Goal: Task Accomplishment & Management: Complete application form

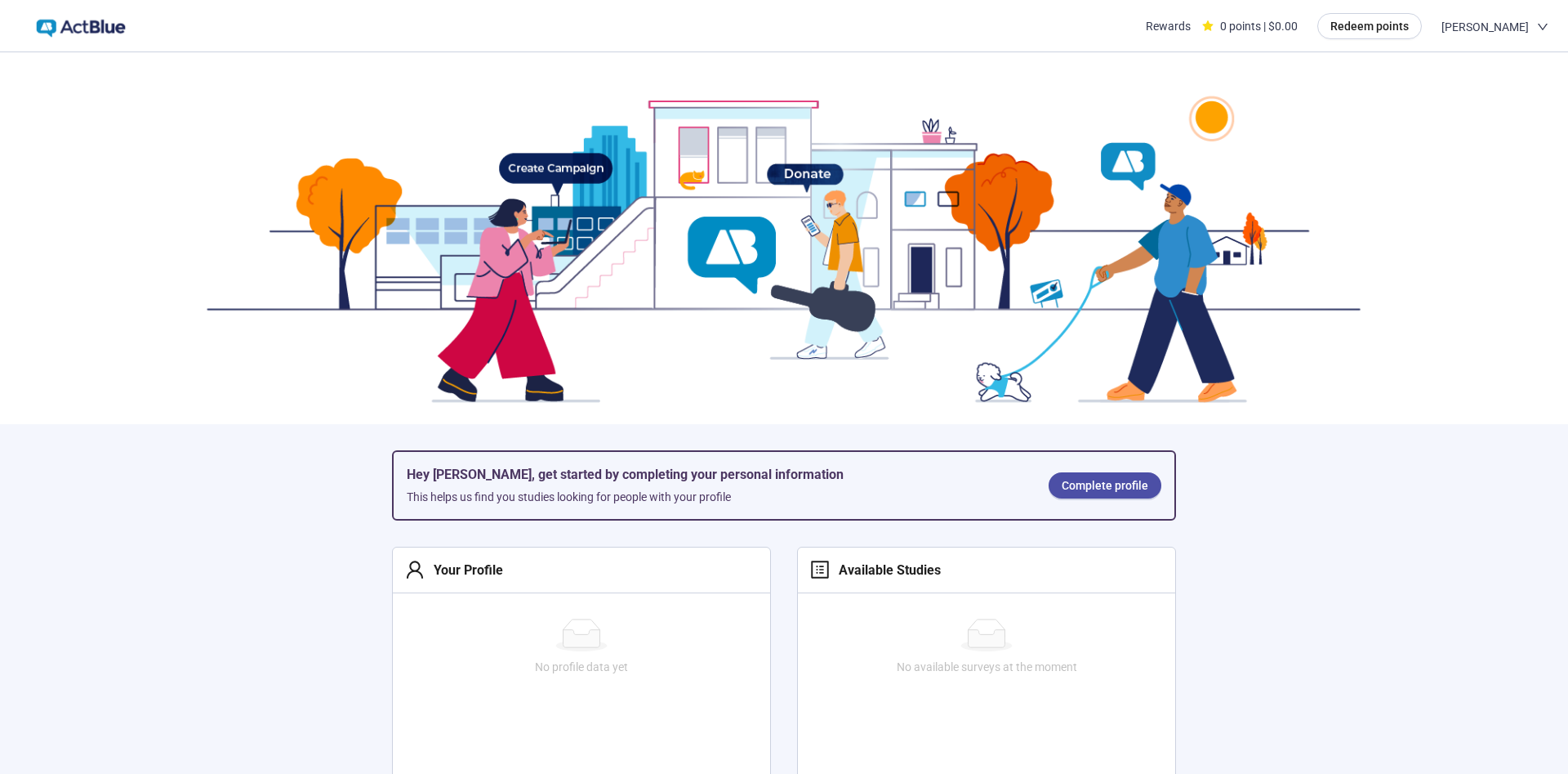
scroll to position [198, 0]
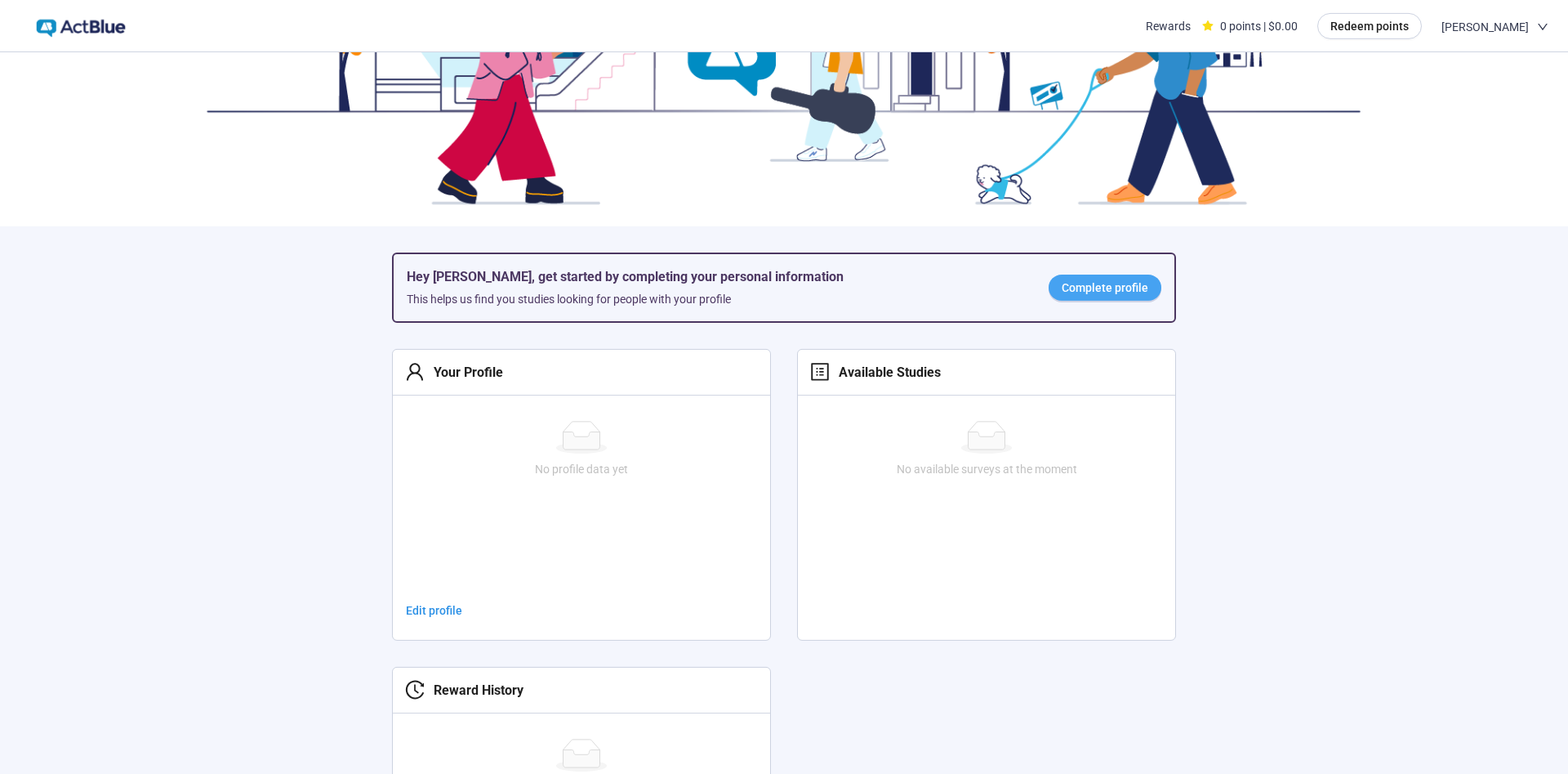
click at [1127, 288] on span "Complete profile" at bounding box center [1105, 287] width 86 height 18
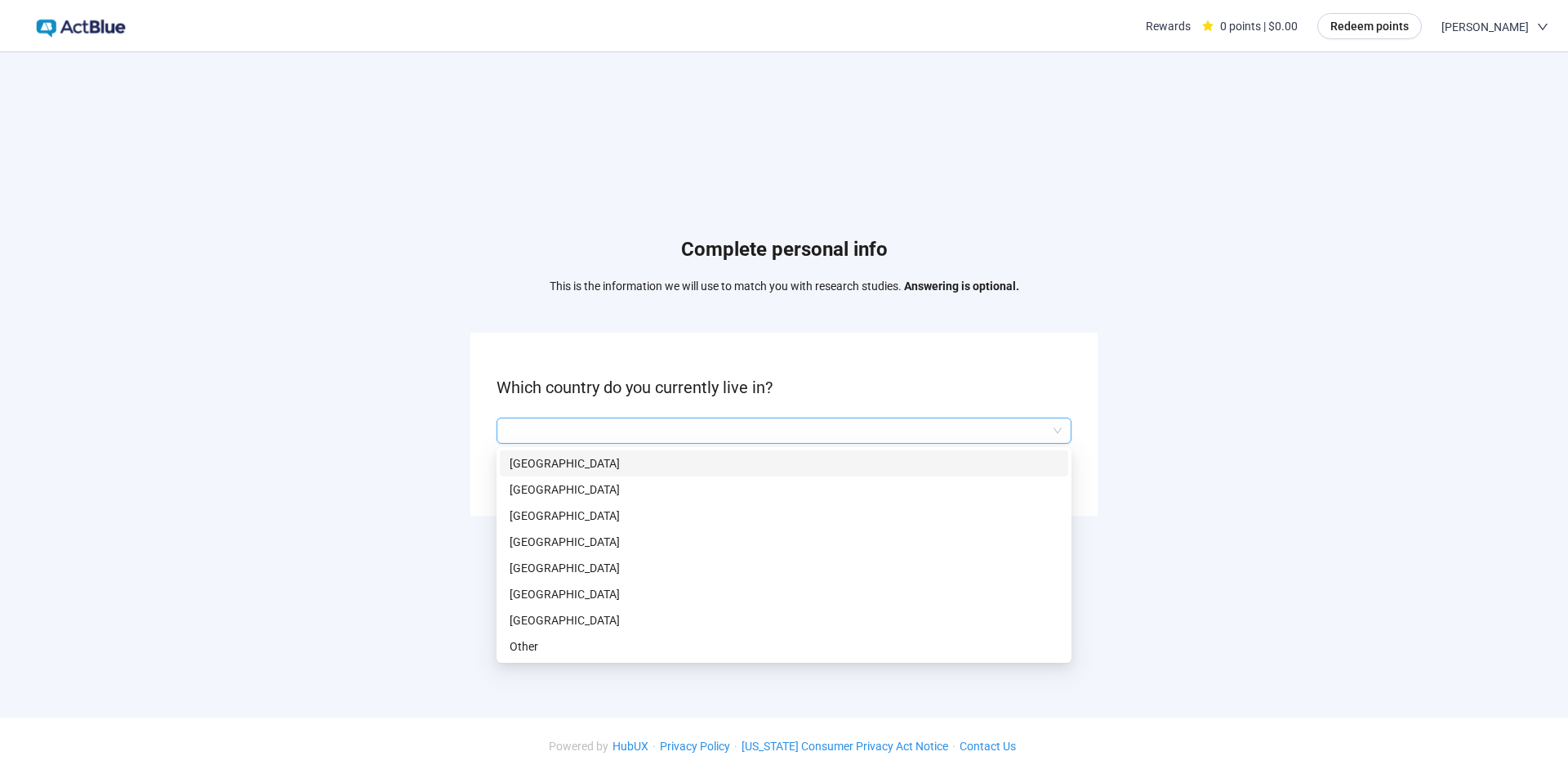
click at [647, 438] on input "search" at bounding box center [784, 431] width 556 height 25
click at [531, 614] on p "[GEOGRAPHIC_DATA]" at bounding box center [784, 620] width 549 height 18
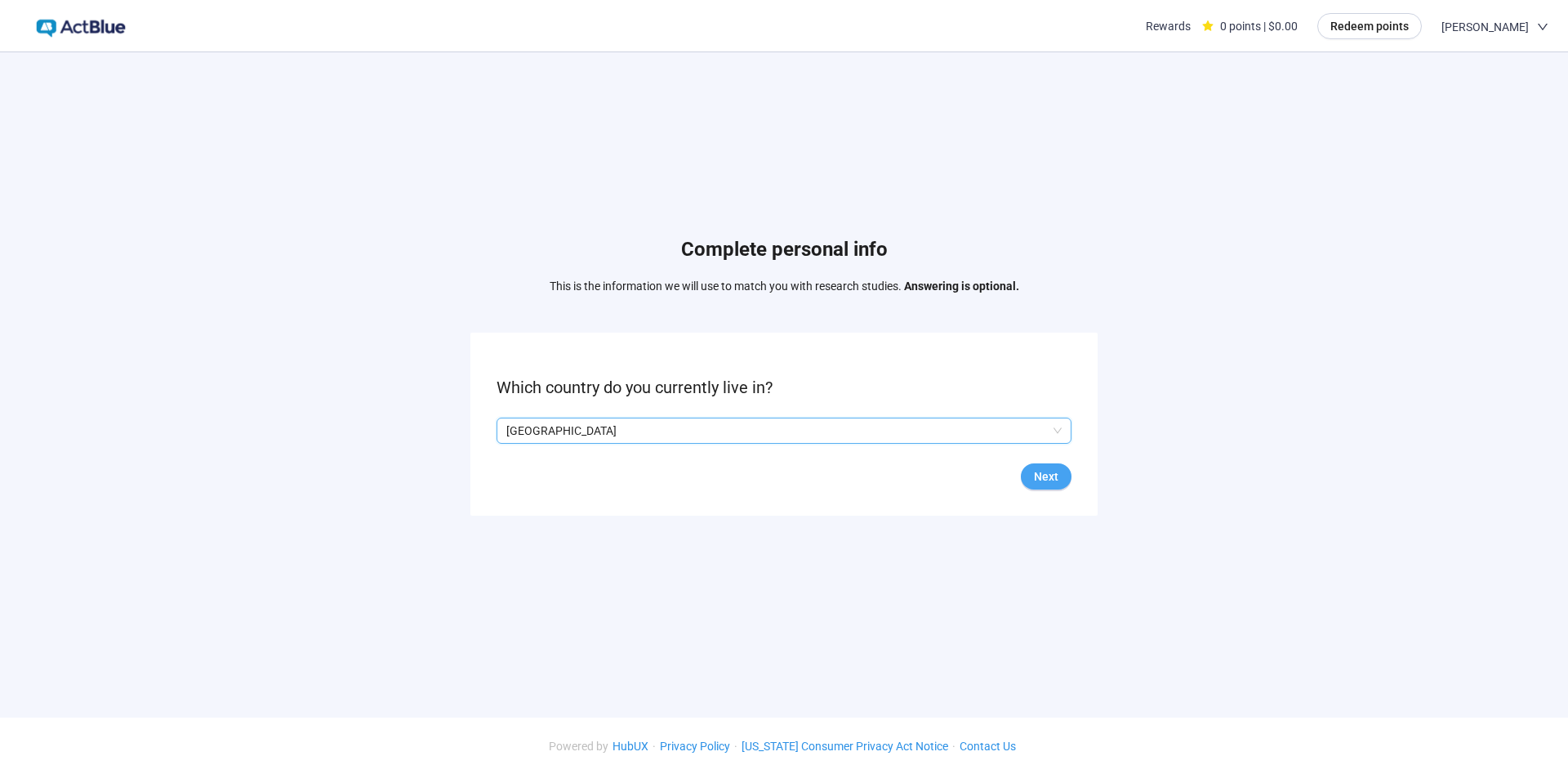
click at [1047, 479] on span "Next" at bounding box center [1046, 476] width 25 height 18
click at [532, 432] on input "search" at bounding box center [784, 431] width 556 height 25
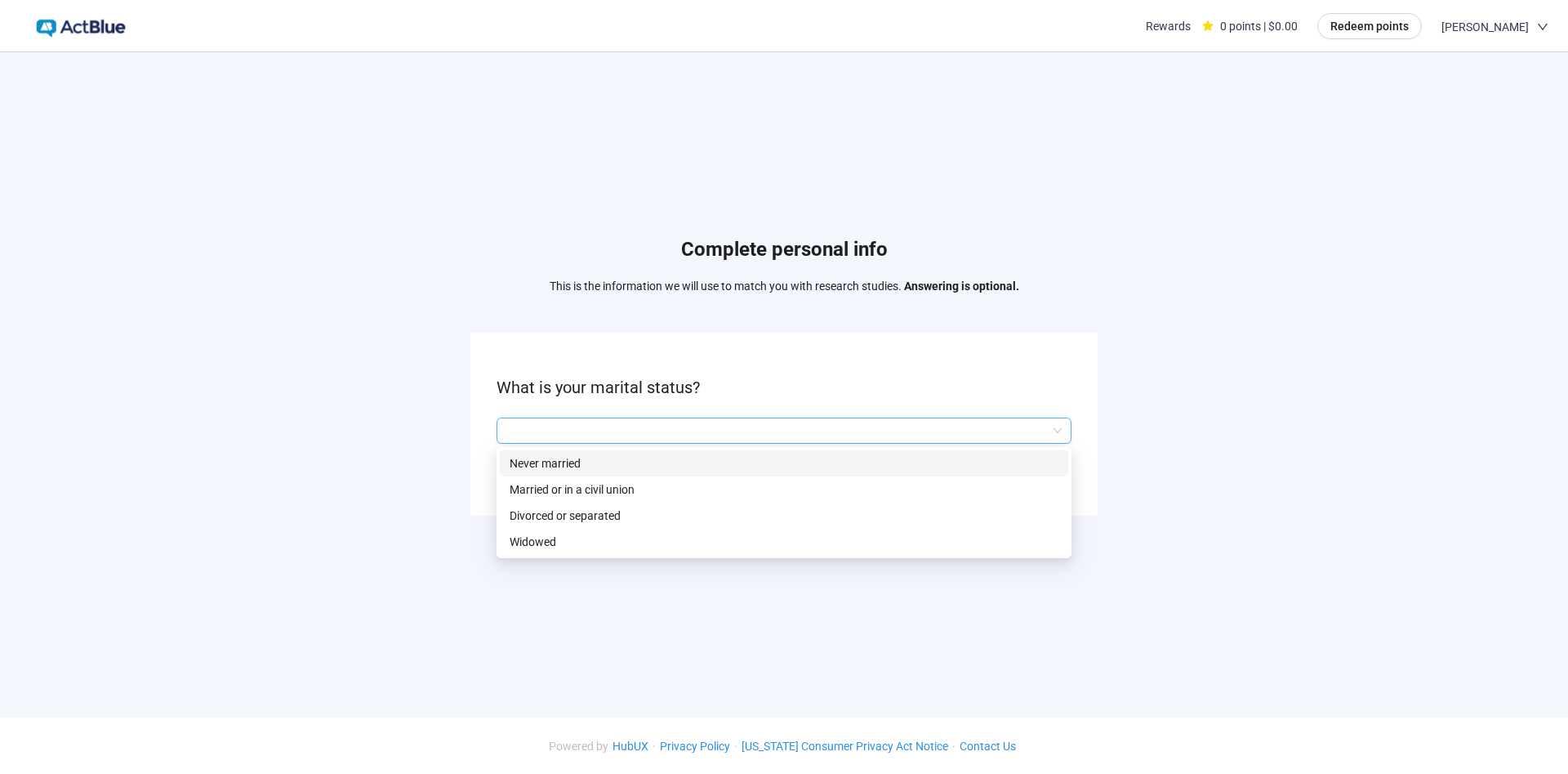
click at [530, 467] on p "Never married" at bounding box center [784, 463] width 549 height 18
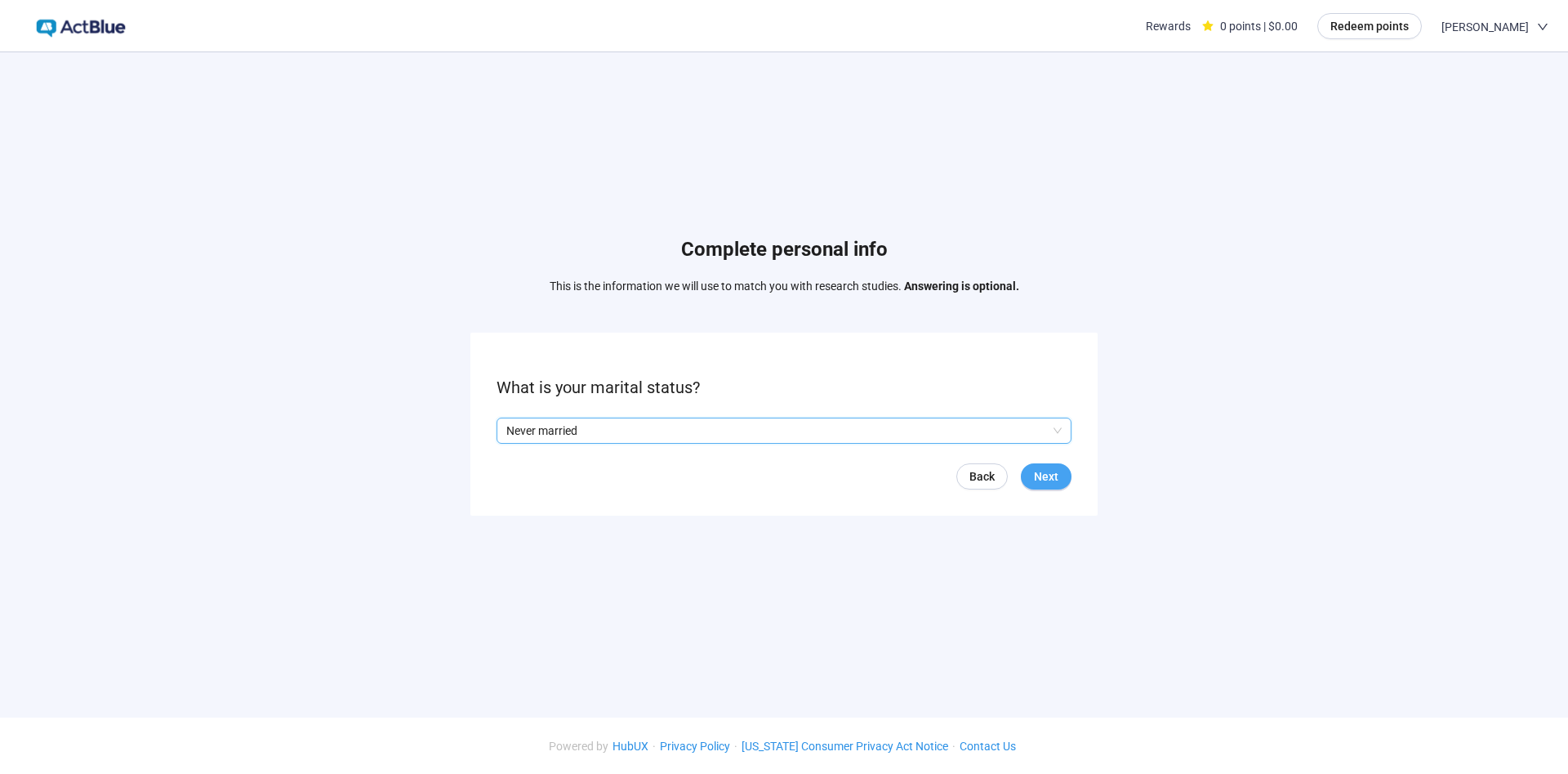
click at [1044, 478] on span "Next" at bounding box center [1046, 476] width 25 height 18
click at [561, 439] on input "search" at bounding box center [784, 431] width 556 height 25
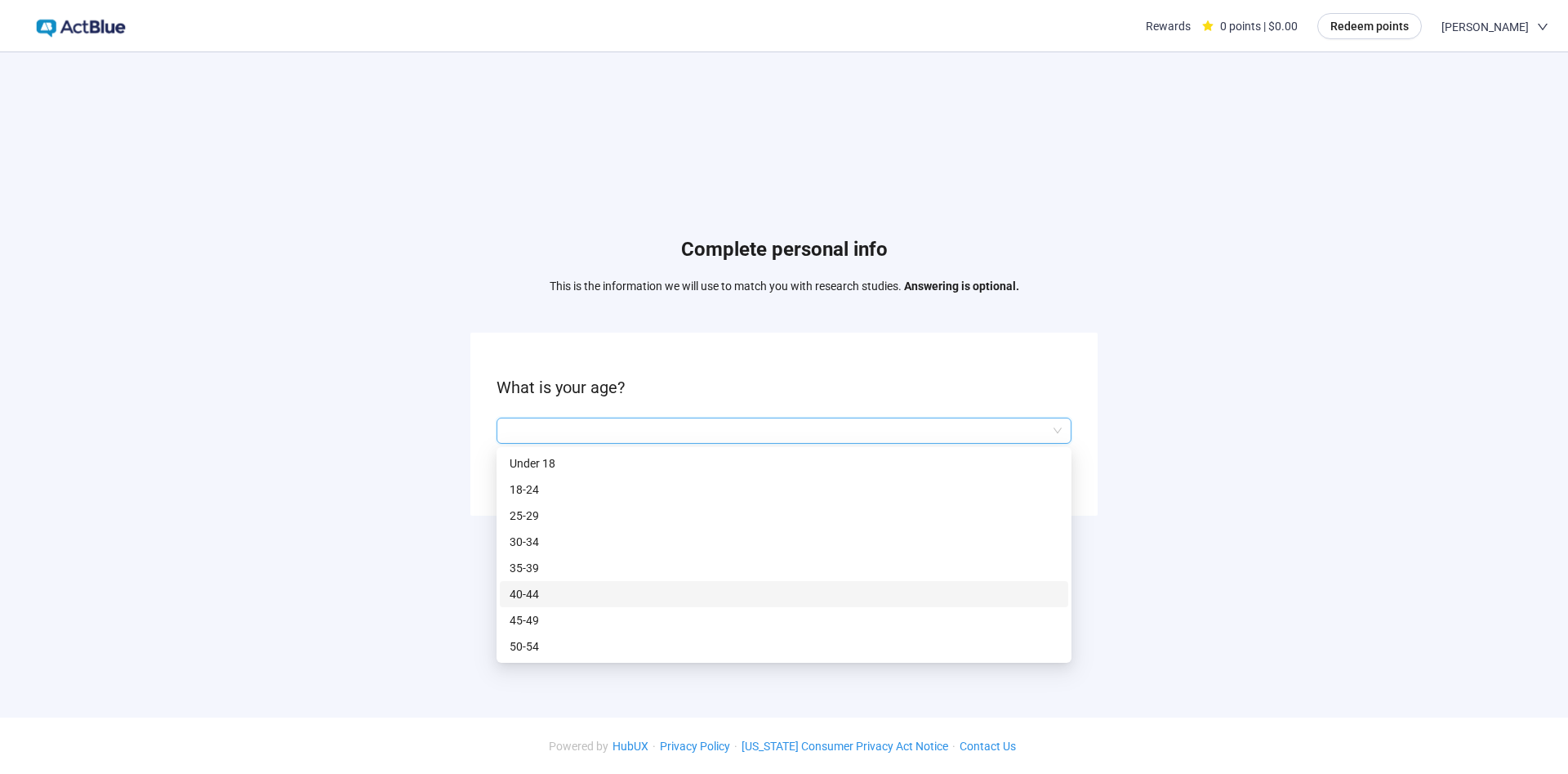
click at [533, 592] on p "40-44" at bounding box center [784, 594] width 549 height 18
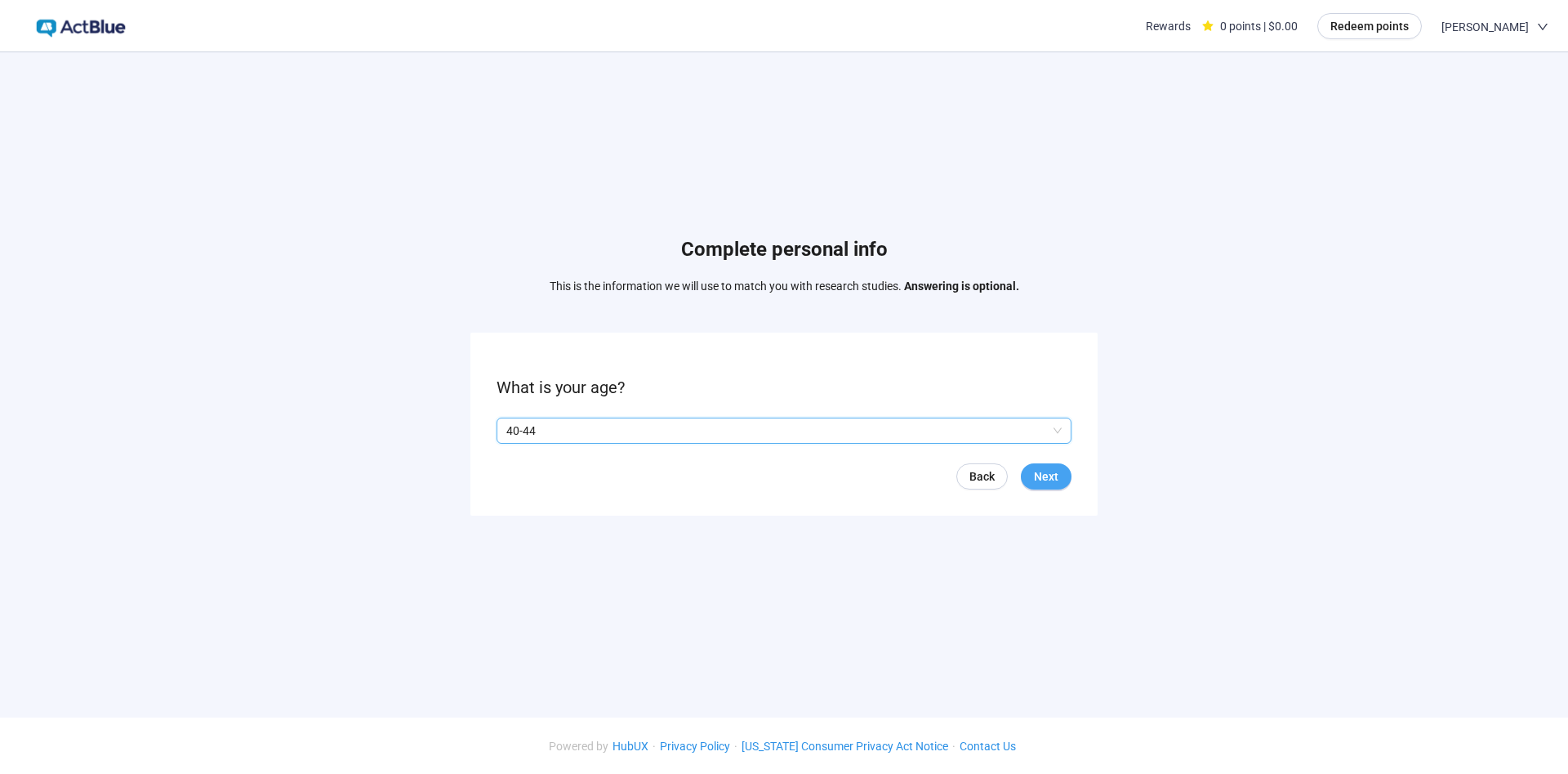
click at [1045, 484] on button "Next" at bounding box center [1045, 477] width 50 height 27
click at [549, 428] on span at bounding box center [544, 431] width 13 height 13
click at [1044, 477] on span "Next" at bounding box center [1046, 476] width 25 height 18
click at [564, 428] on input "search" at bounding box center [784, 431] width 556 height 25
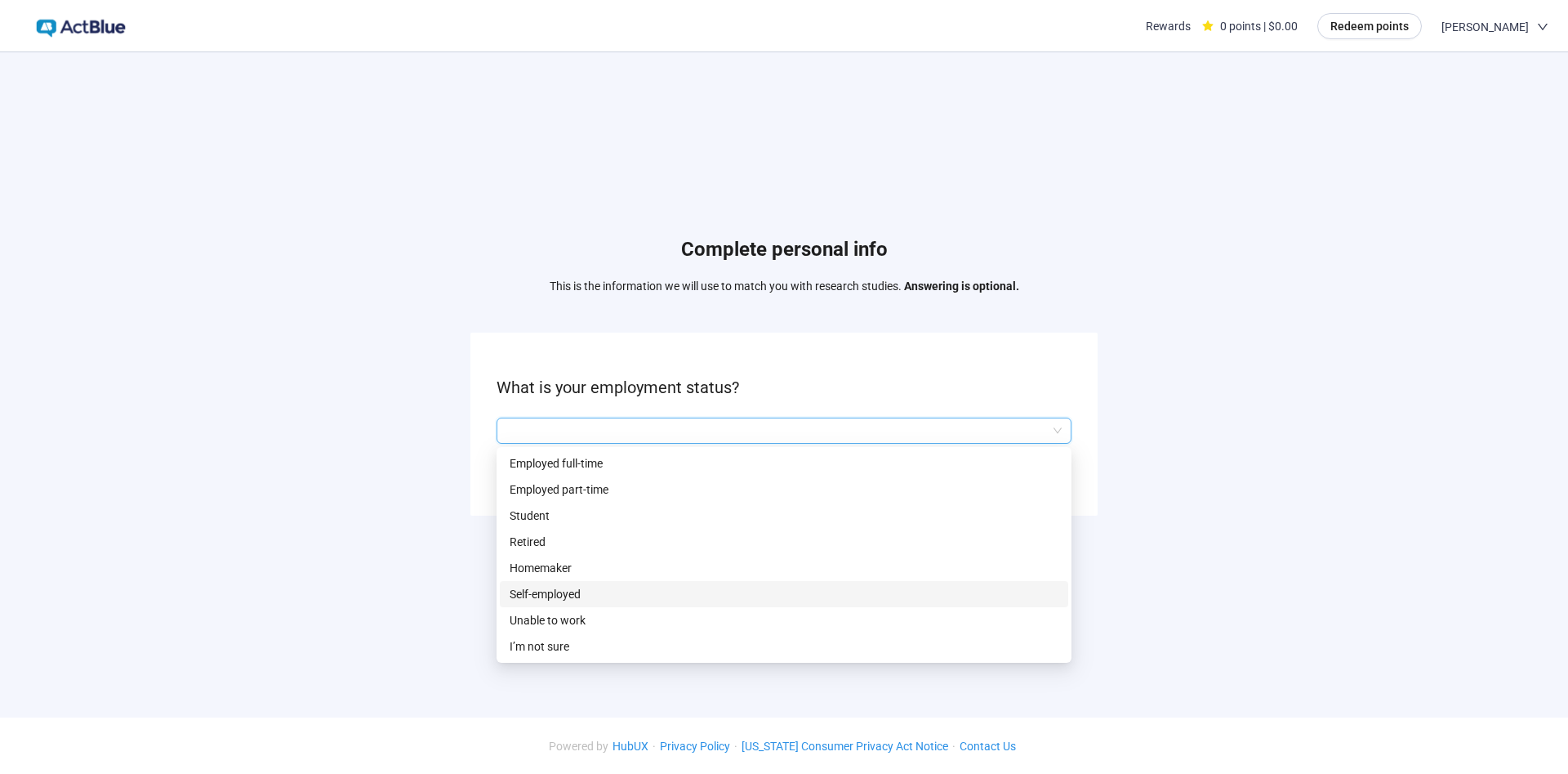
click at [545, 590] on p "Self-employed" at bounding box center [784, 594] width 549 height 18
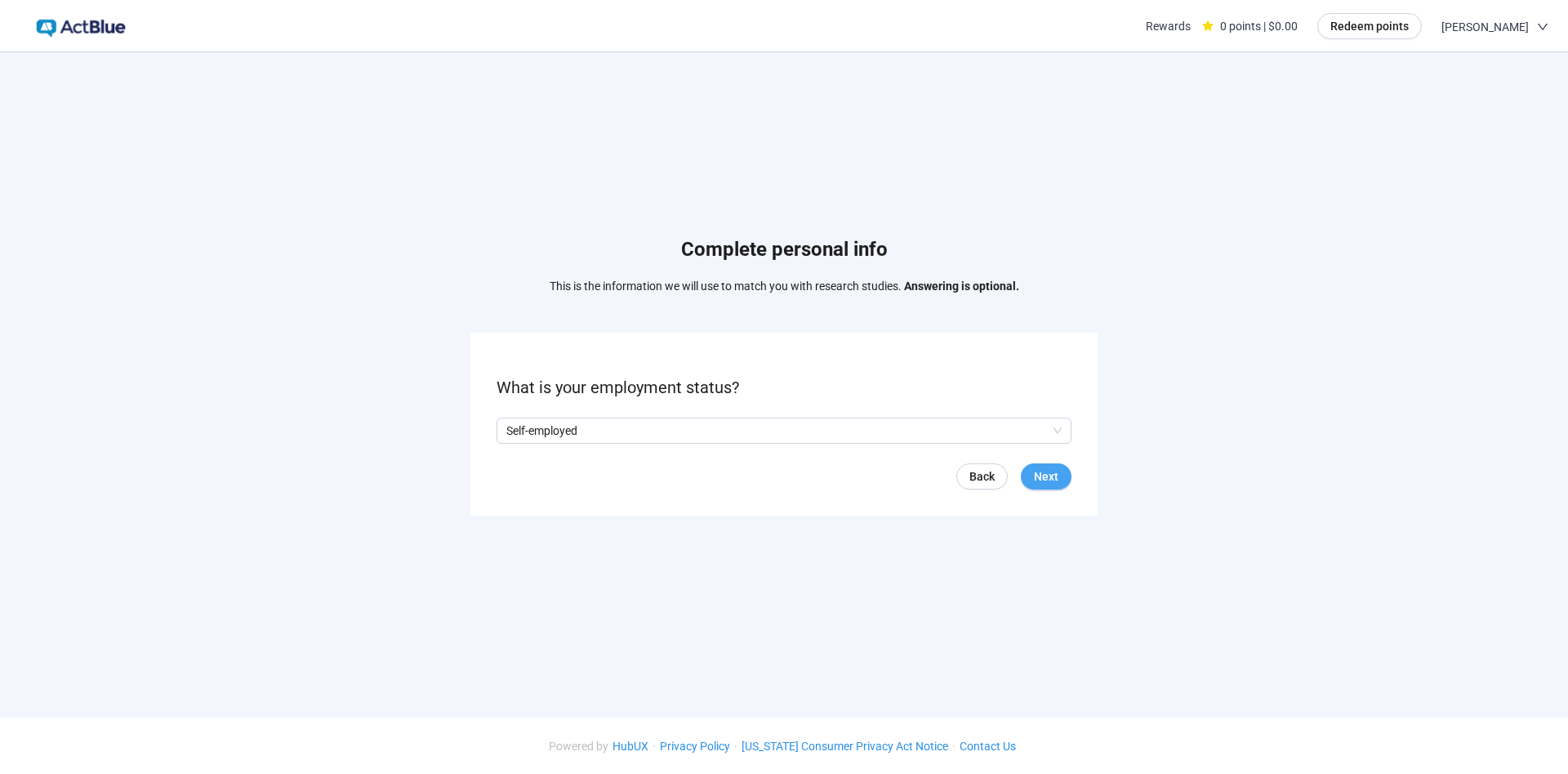
click at [1044, 474] on span "Next" at bounding box center [1046, 476] width 25 height 18
click at [697, 427] on input "search" at bounding box center [784, 431] width 556 height 25
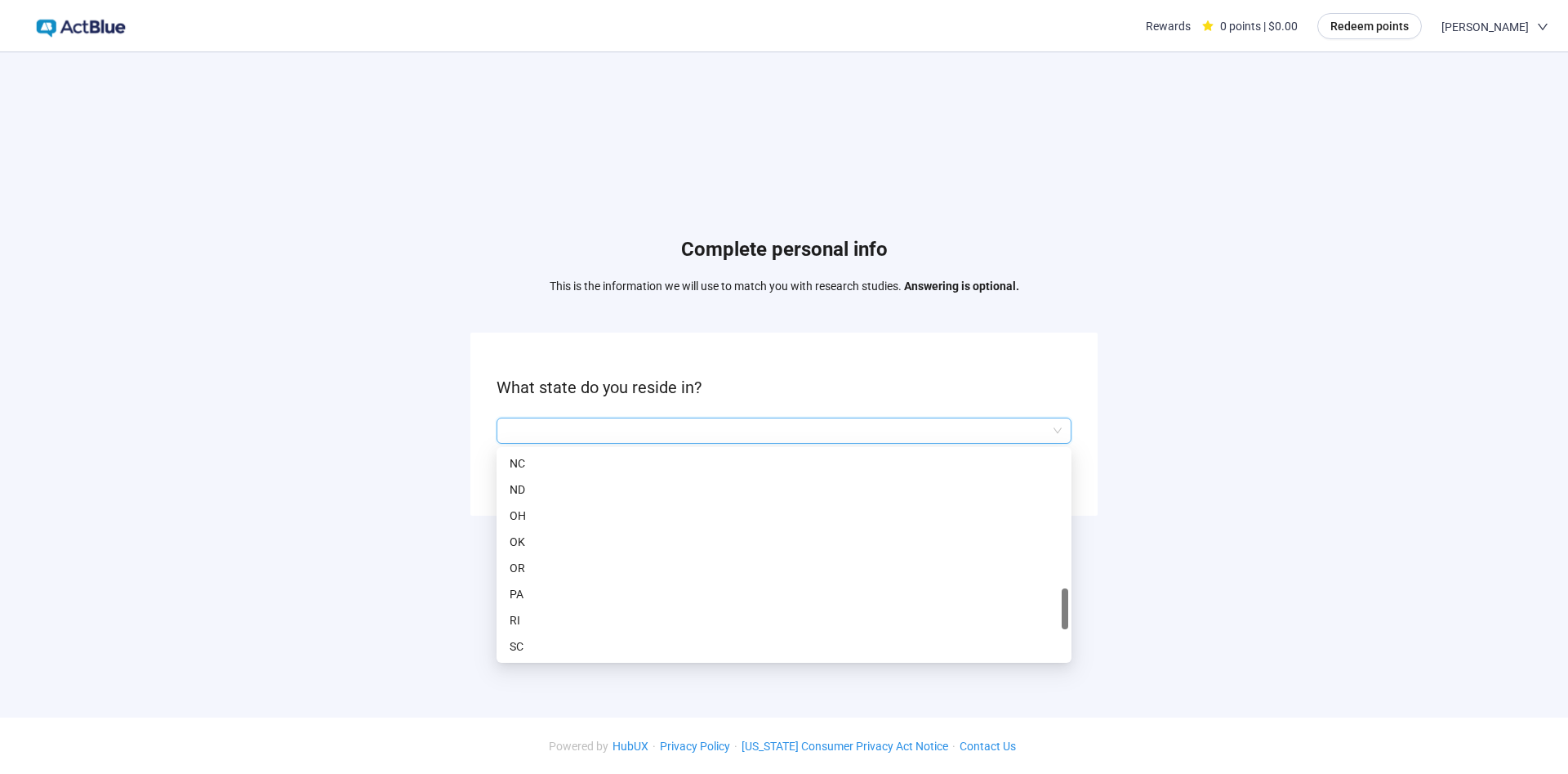
scroll to position [890, 0]
click at [540, 537] on p "OR" at bounding box center [784, 541] width 549 height 18
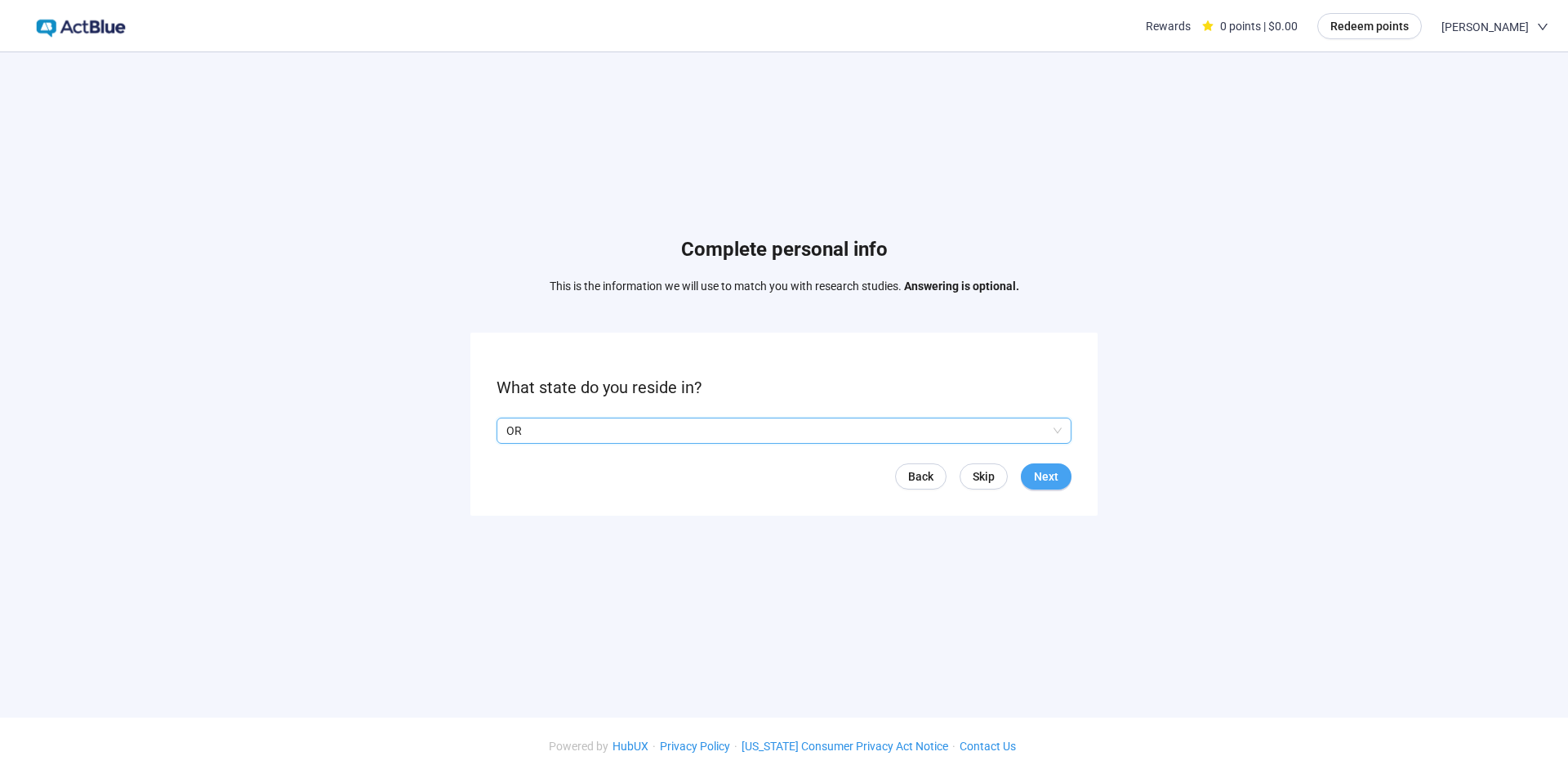
click at [1051, 481] on span "Next" at bounding box center [1046, 476] width 25 height 18
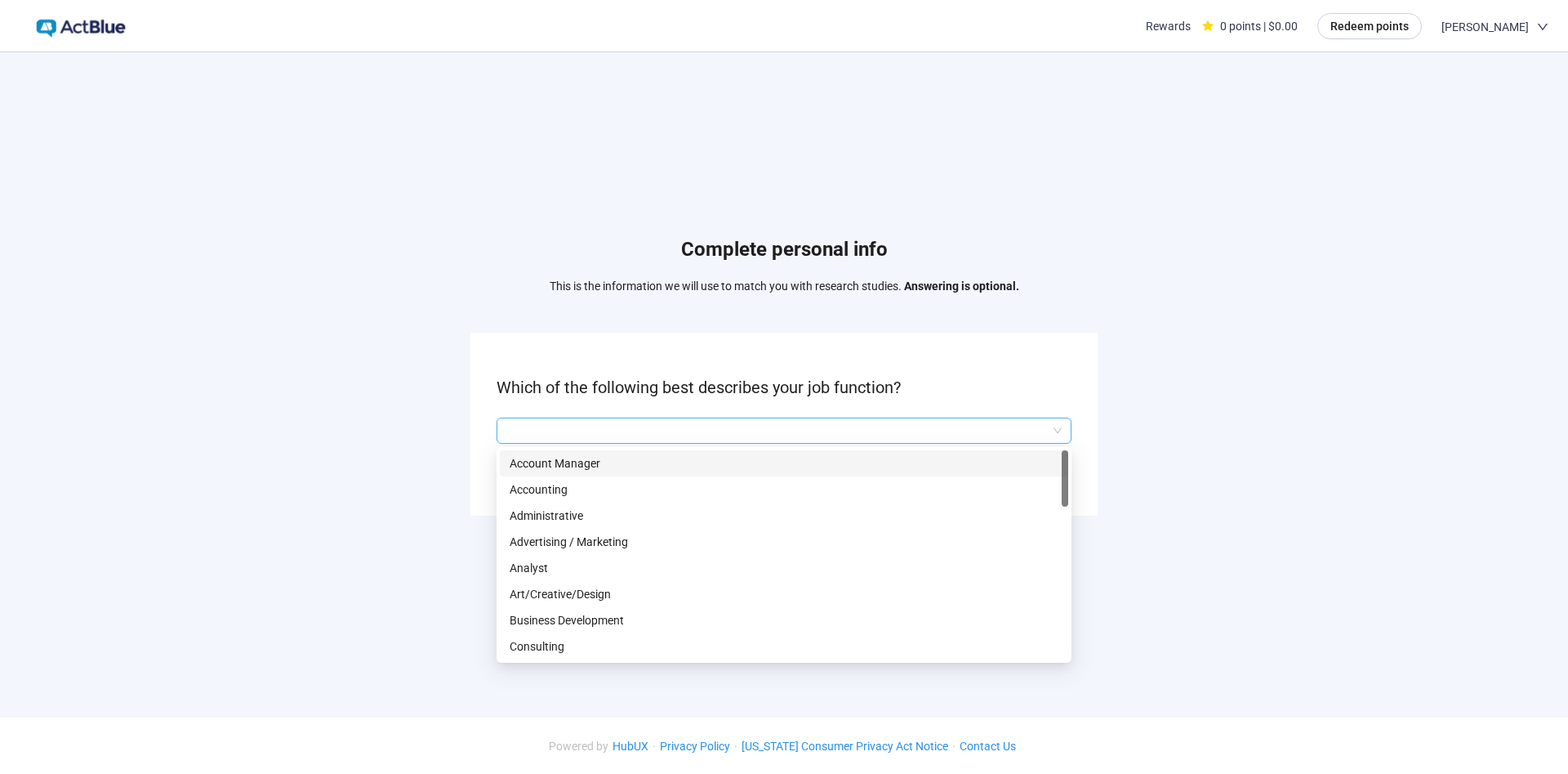
click at [743, 435] on input "search" at bounding box center [784, 431] width 556 height 25
click at [537, 635] on div "Consulting" at bounding box center [784, 647] width 568 height 27
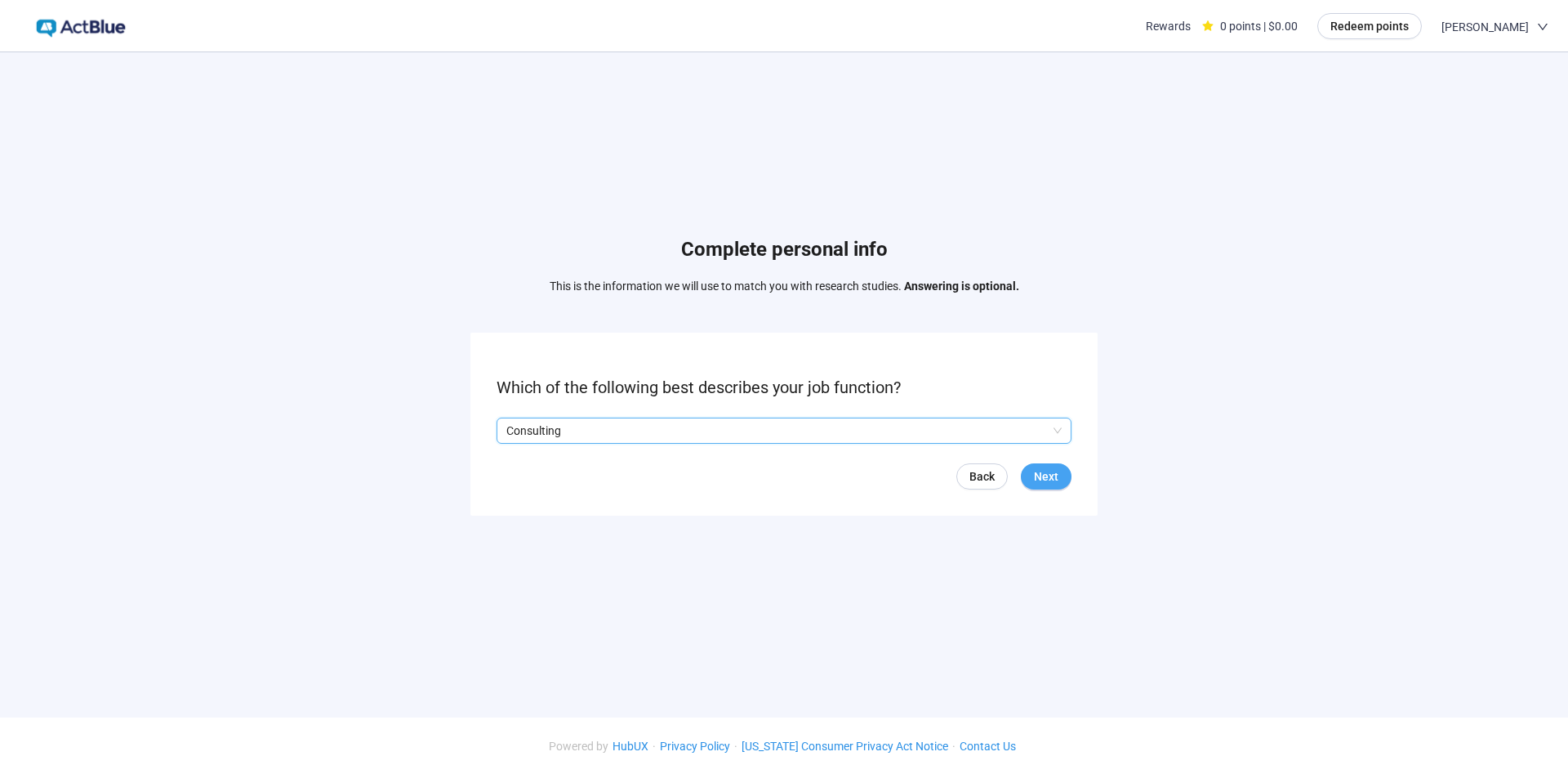
click at [1056, 476] on span "Next" at bounding box center [1046, 476] width 25 height 18
click at [880, 437] on input "search" at bounding box center [784, 431] width 556 height 25
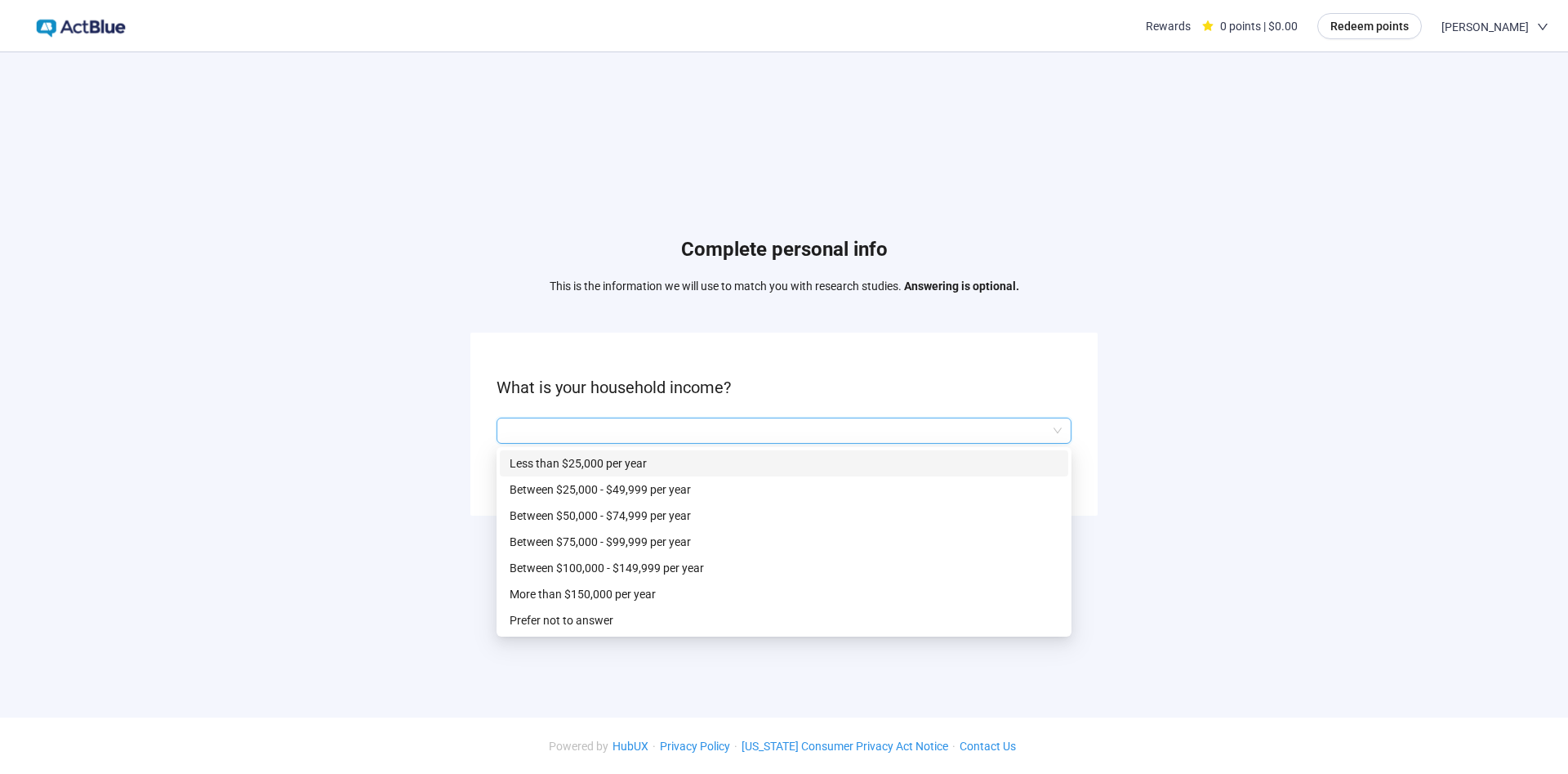
click at [633, 461] on p "Less than $25,000 per year" at bounding box center [784, 463] width 549 height 18
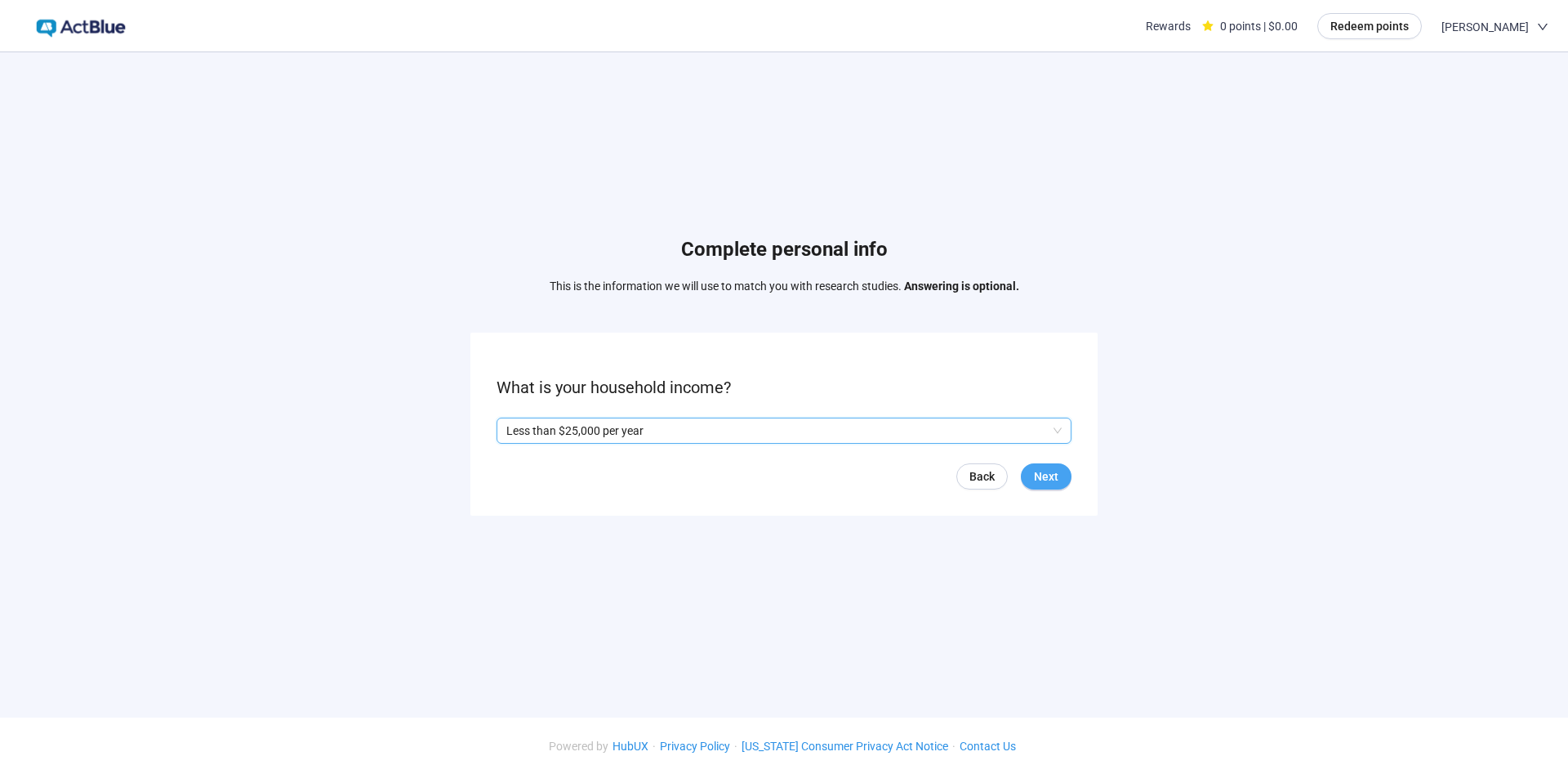
click at [1060, 482] on button "Next" at bounding box center [1045, 477] width 50 height 27
click at [1052, 480] on span "Next" at bounding box center [1046, 476] width 25 height 18
click at [869, 428] on input "search" at bounding box center [784, 431] width 556 height 25
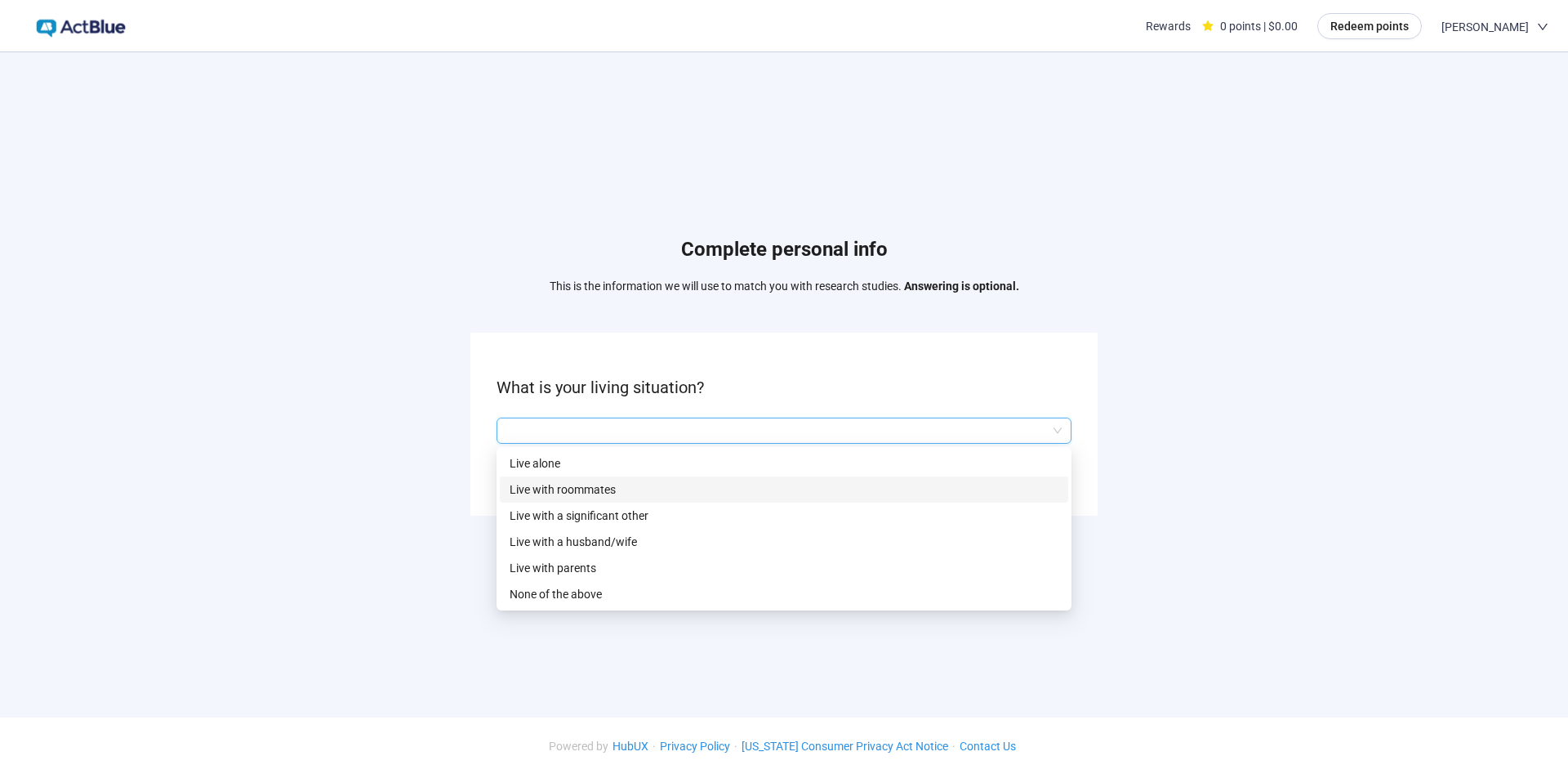
click at [625, 484] on p "Live with roommates" at bounding box center [784, 489] width 549 height 18
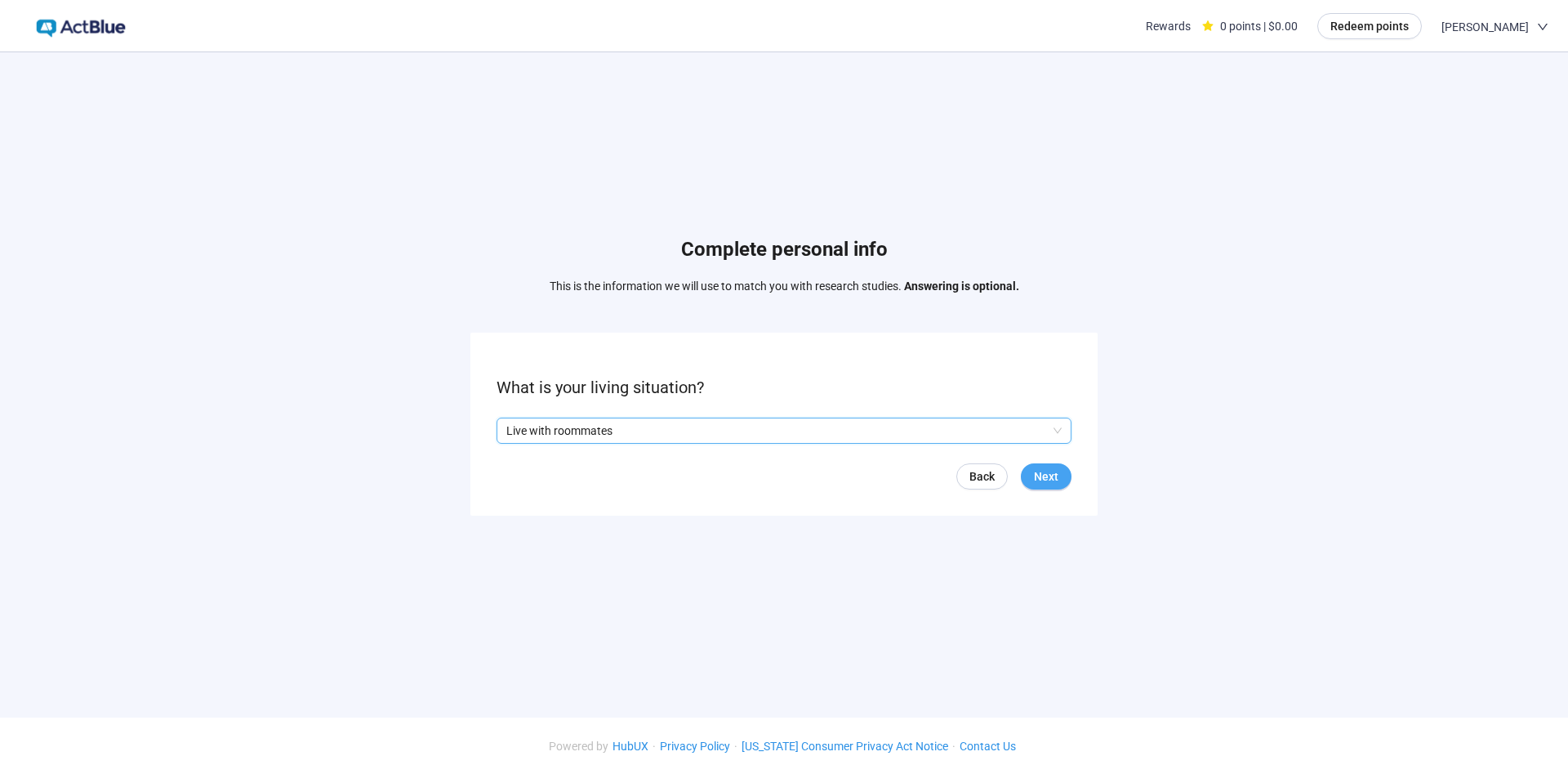
click at [1051, 479] on span "Next" at bounding box center [1046, 476] width 25 height 18
click at [998, 427] on input "search" at bounding box center [784, 431] width 556 height 25
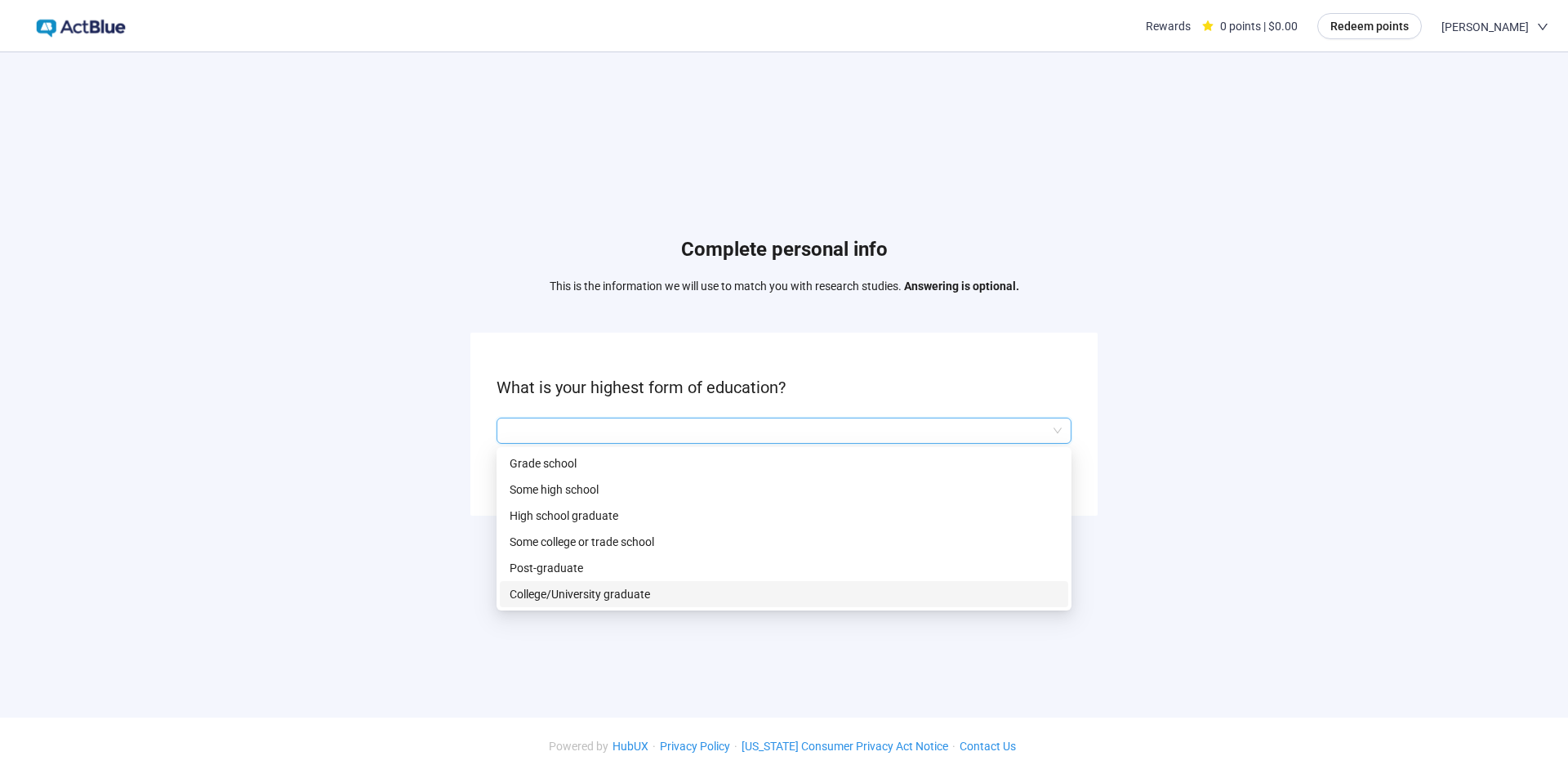
click at [635, 599] on p "College/University graduate" at bounding box center [784, 594] width 549 height 18
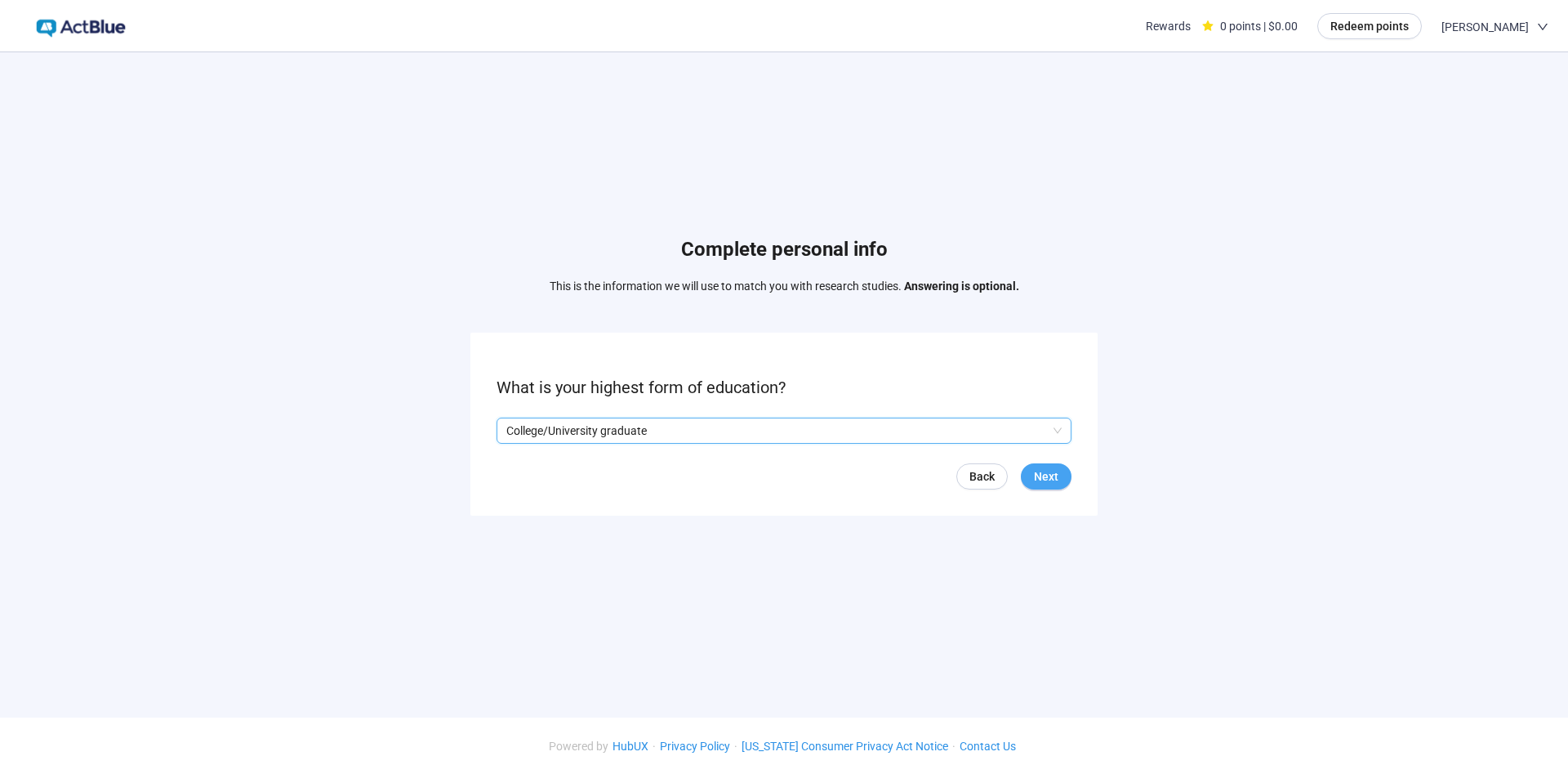
click at [1048, 479] on span "Next" at bounding box center [1046, 476] width 25 height 18
click at [1043, 423] on input "search" at bounding box center [784, 431] width 556 height 25
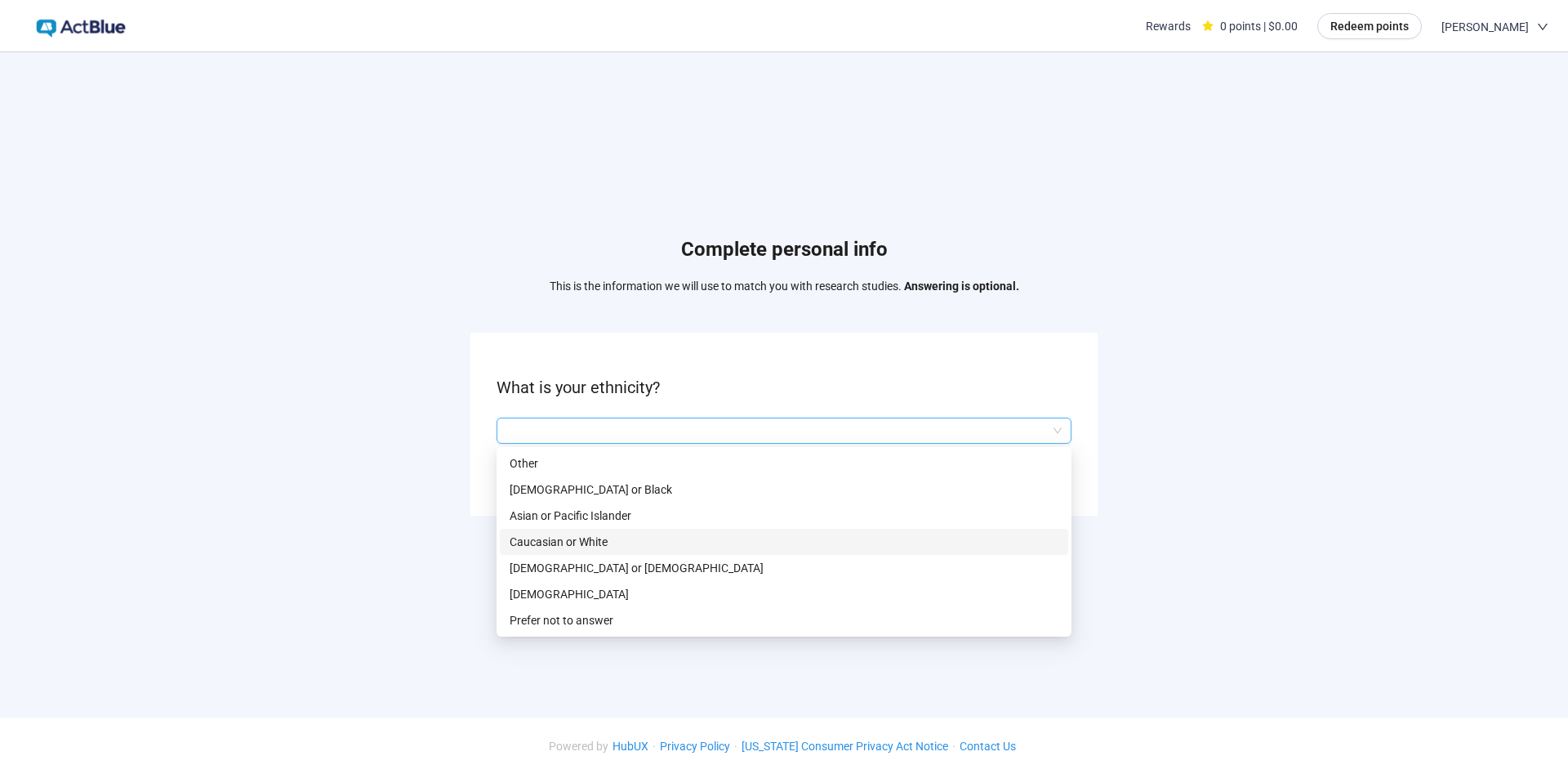
click at [580, 545] on p "Caucasian or White" at bounding box center [784, 541] width 549 height 18
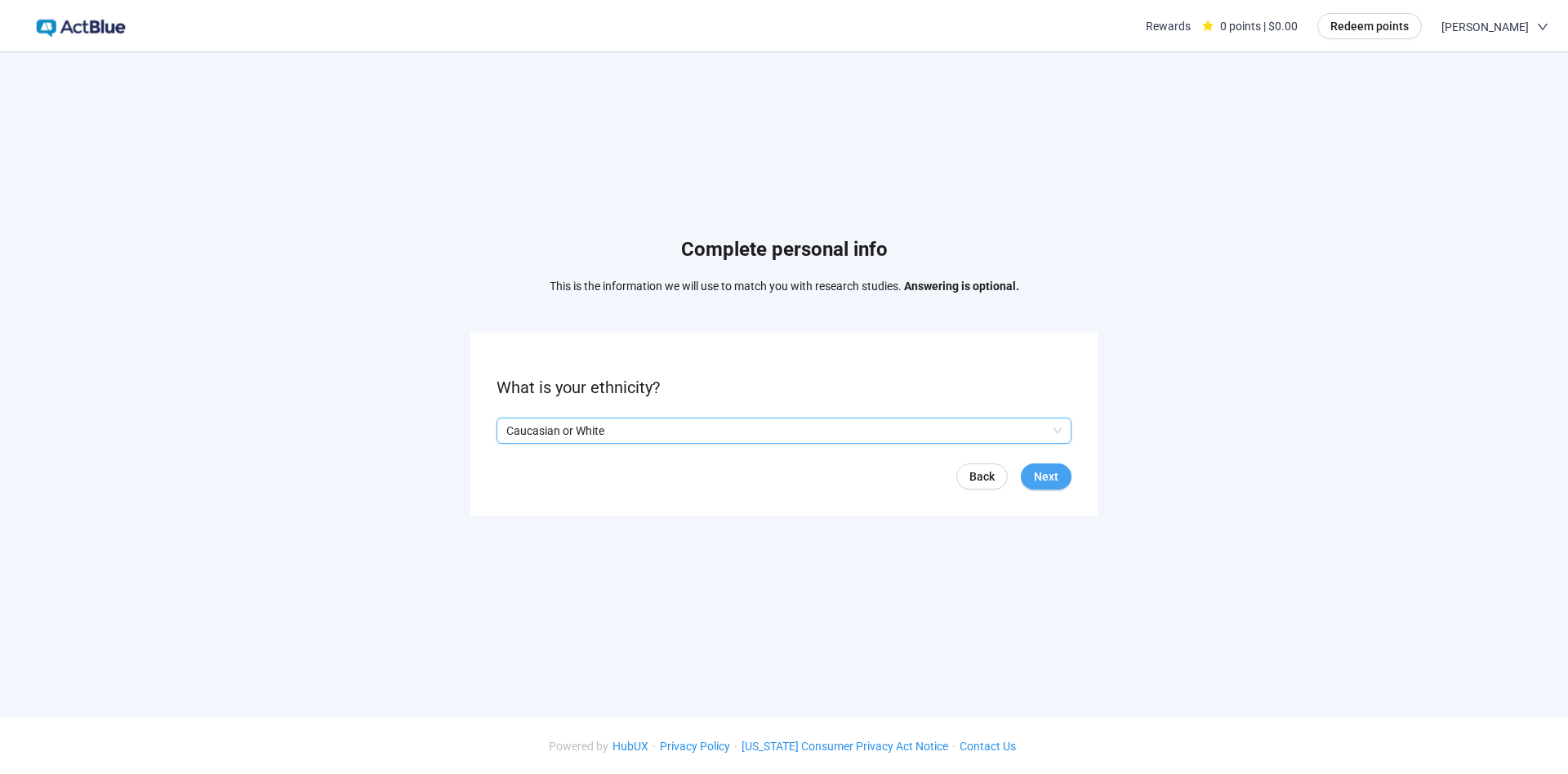
click at [1059, 470] on button "Next" at bounding box center [1045, 477] width 50 height 27
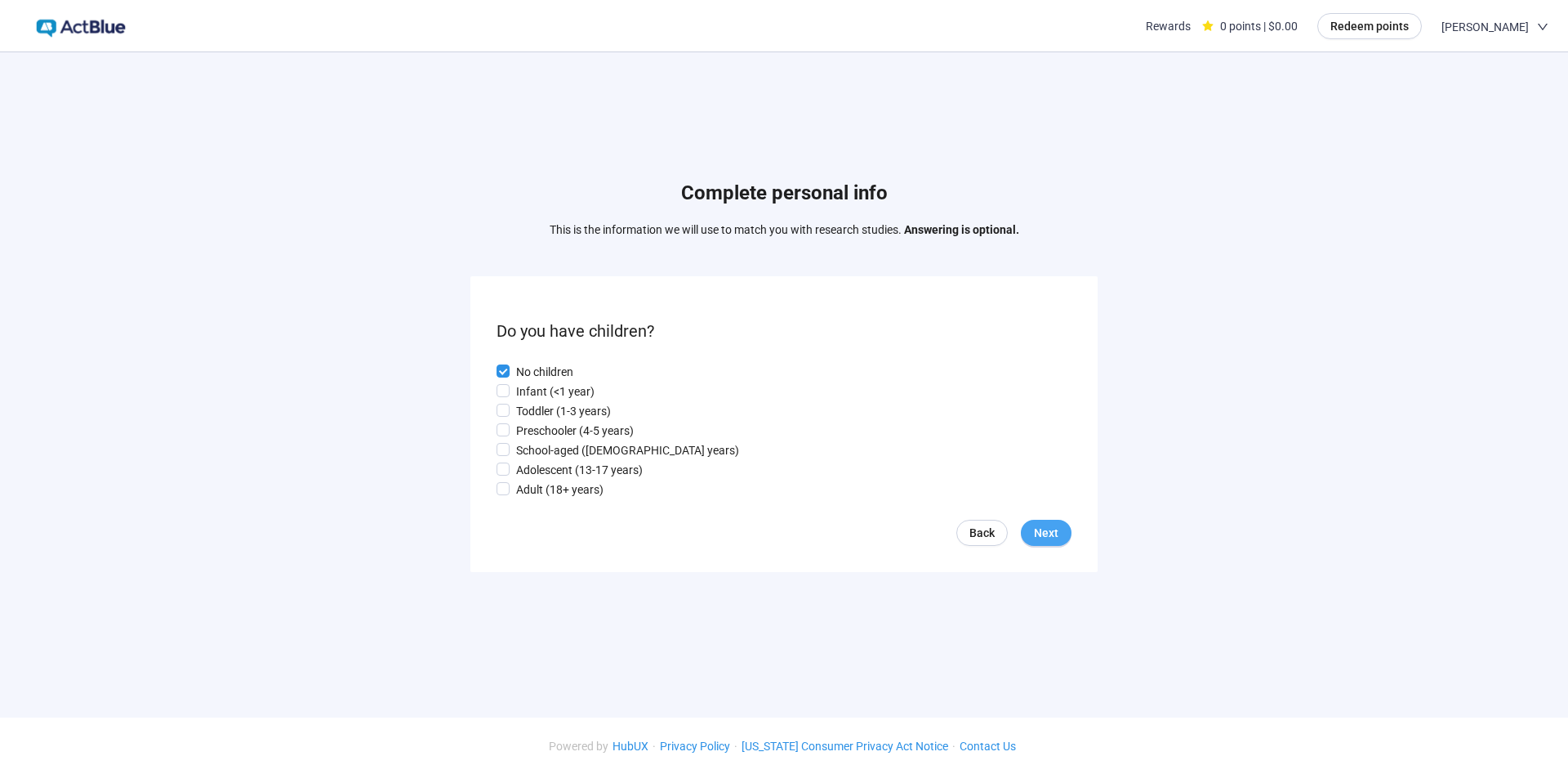
click at [1039, 533] on span "Next" at bounding box center [1046, 532] width 25 height 18
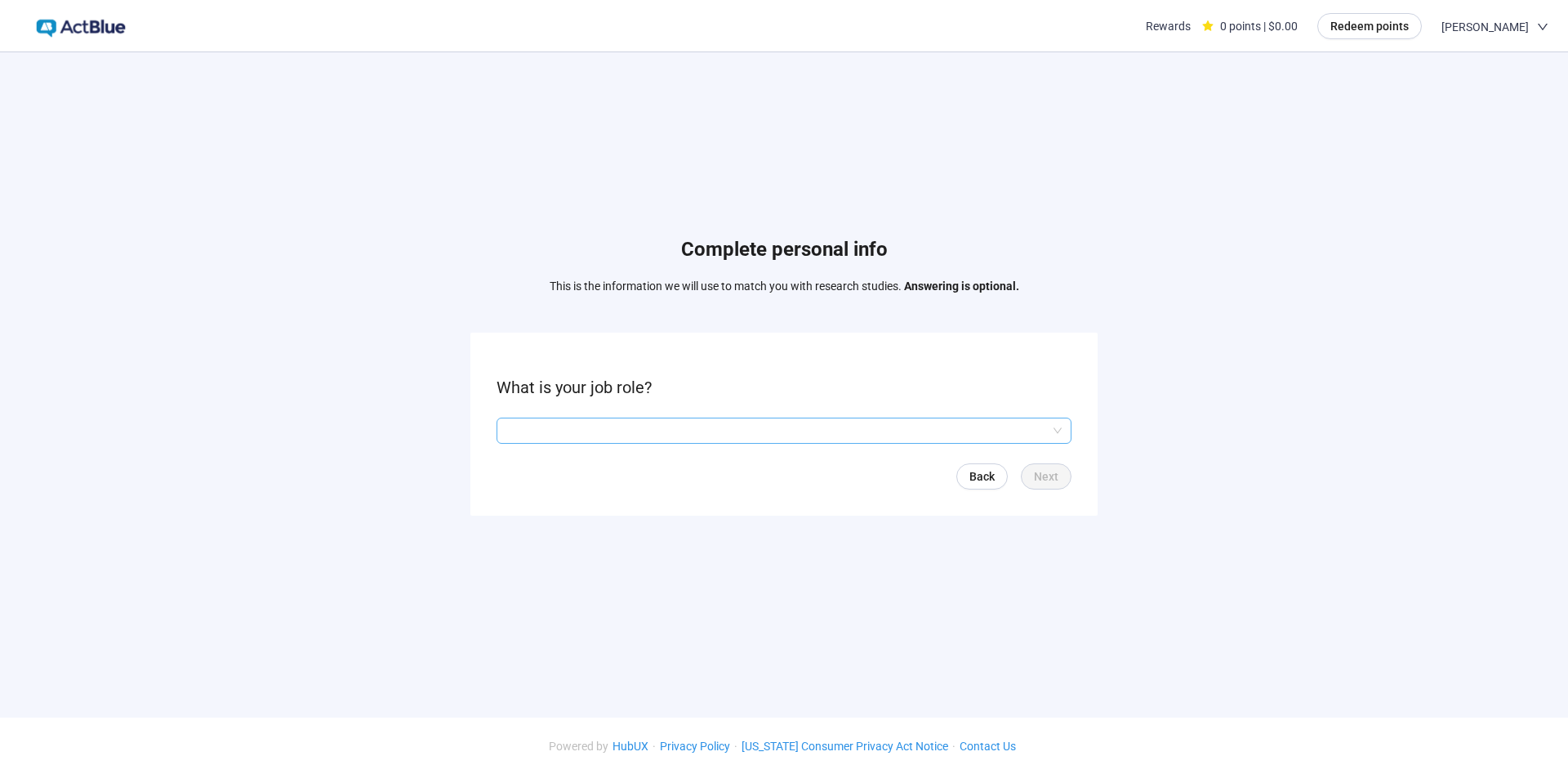
click at [1049, 434] on input "search" at bounding box center [784, 431] width 556 height 25
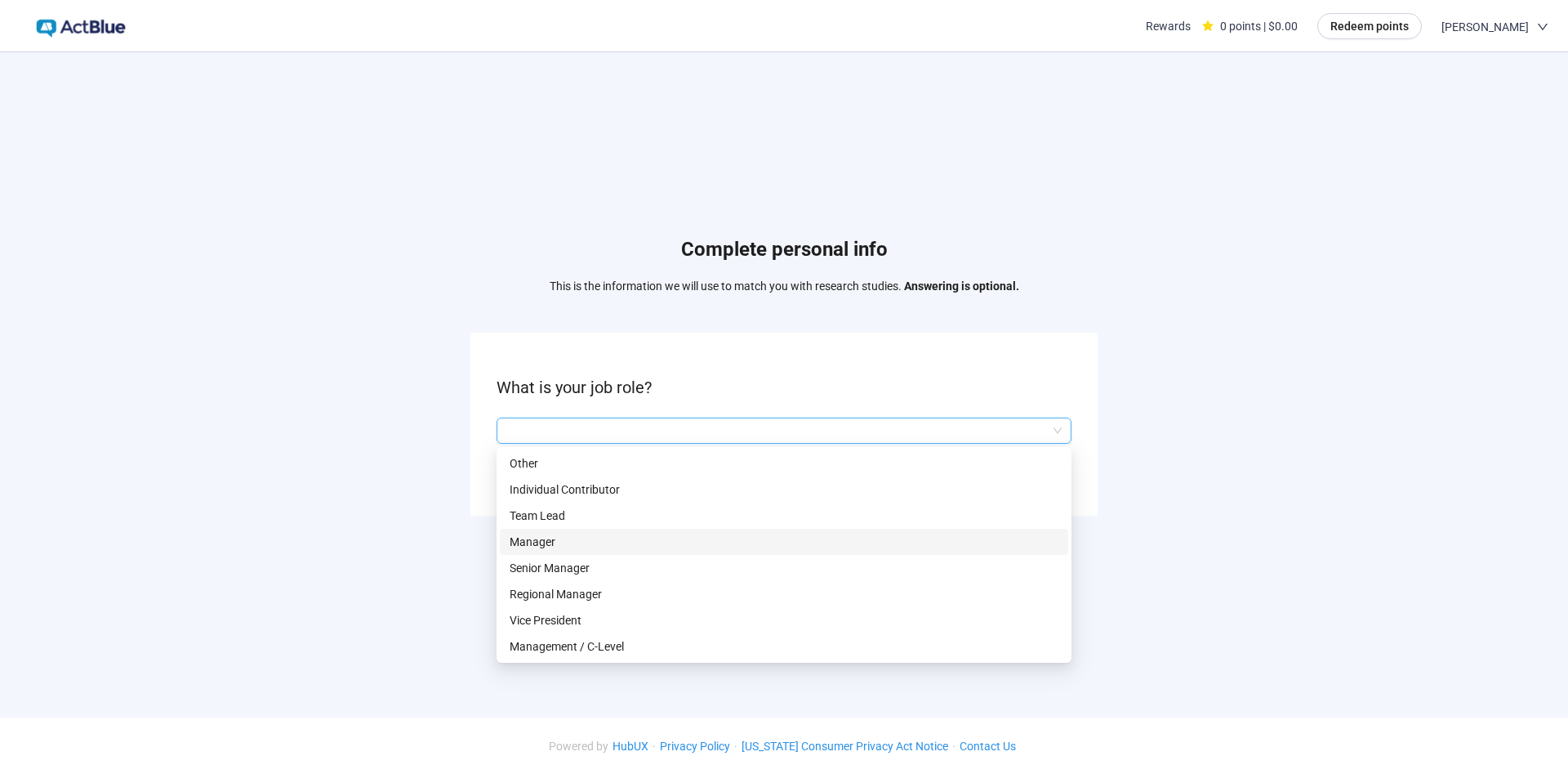
click at [539, 533] on p "Manager" at bounding box center [784, 541] width 549 height 18
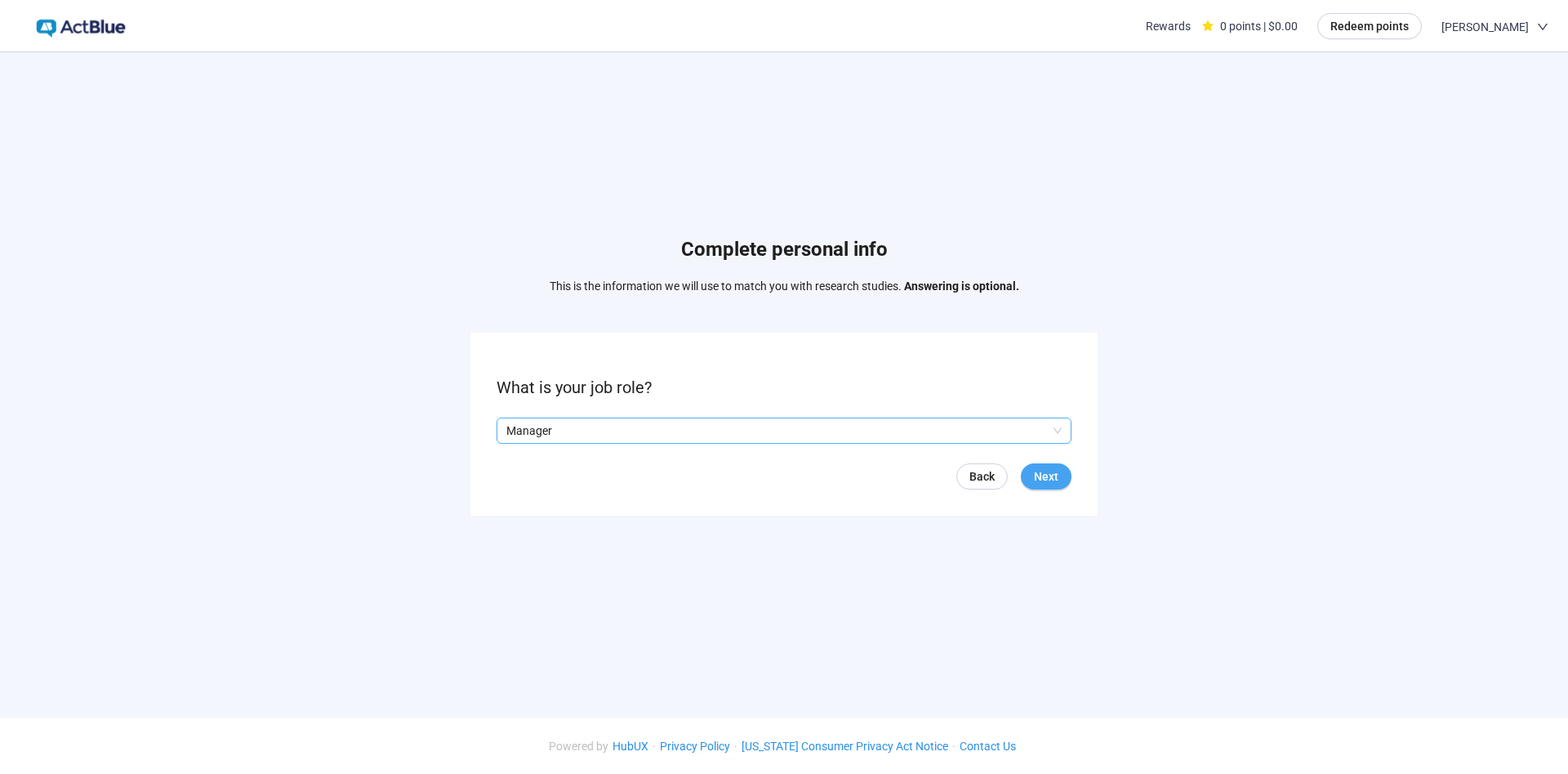
click at [1044, 467] on span "Next" at bounding box center [1046, 476] width 25 height 18
click at [1052, 427] on input "search" at bounding box center [784, 431] width 556 height 25
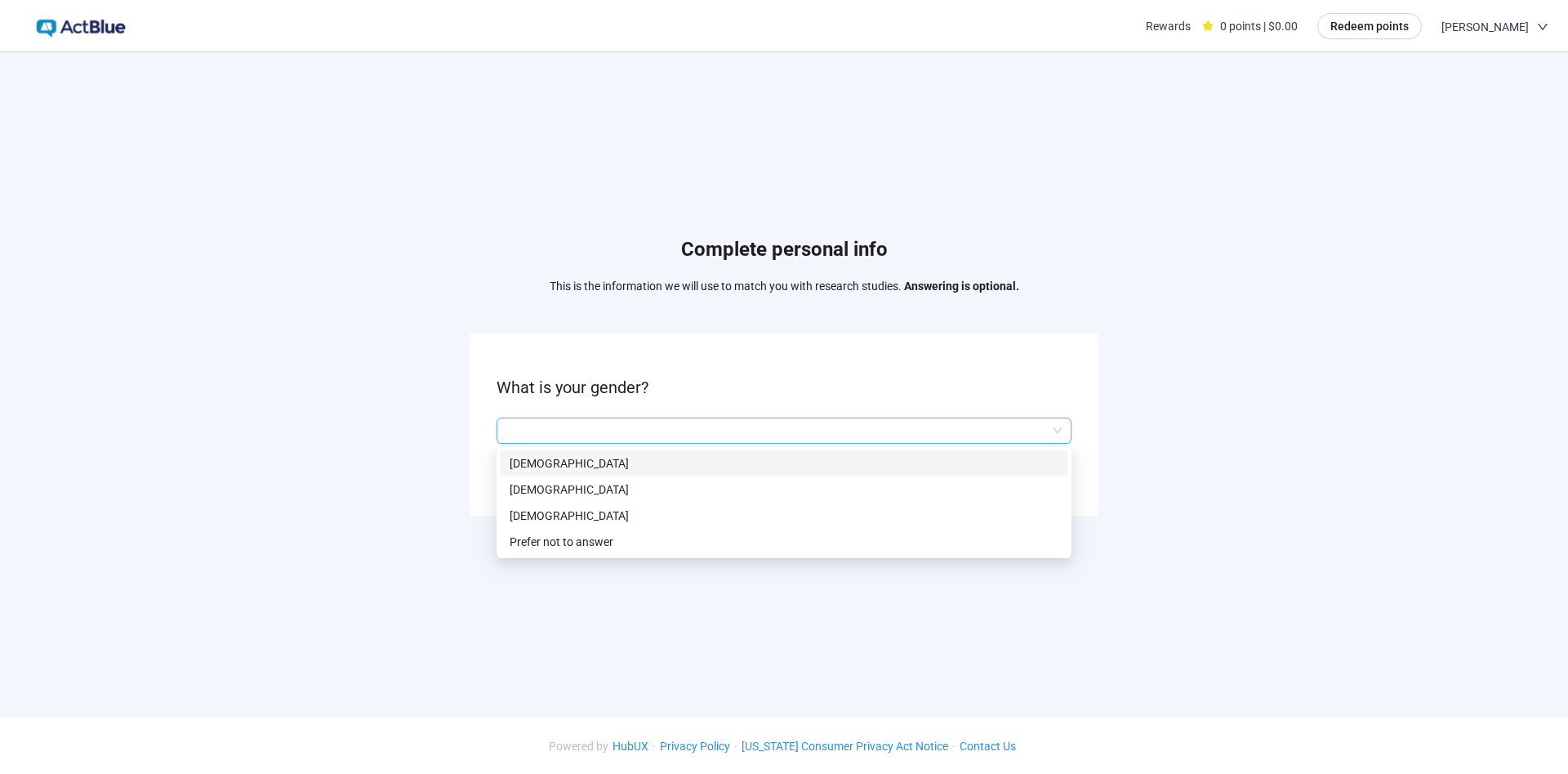
click at [530, 467] on p "[DEMOGRAPHIC_DATA]" at bounding box center [784, 463] width 549 height 18
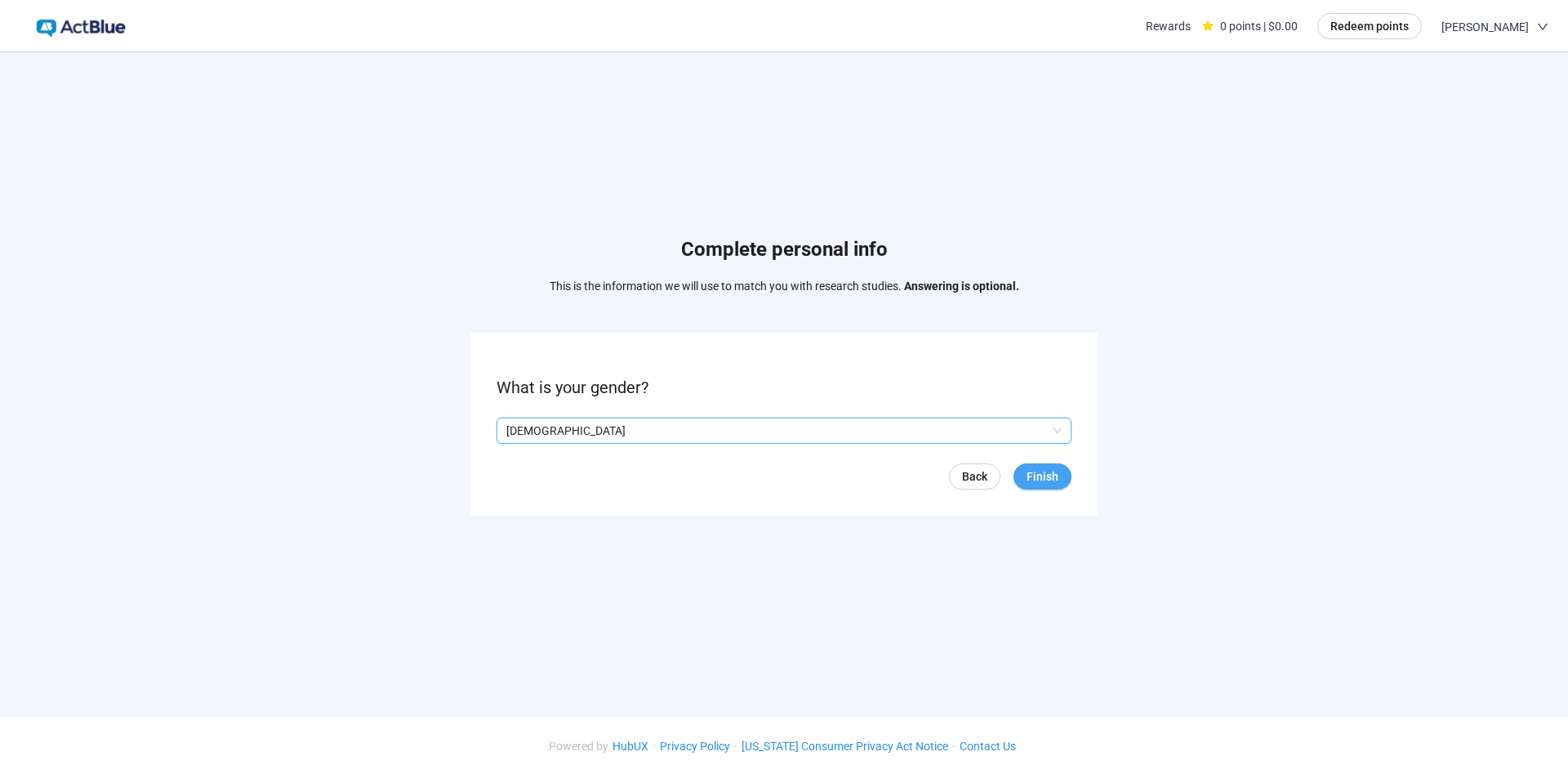
click at [1047, 467] on span "Finish" at bounding box center [1042, 476] width 32 height 18
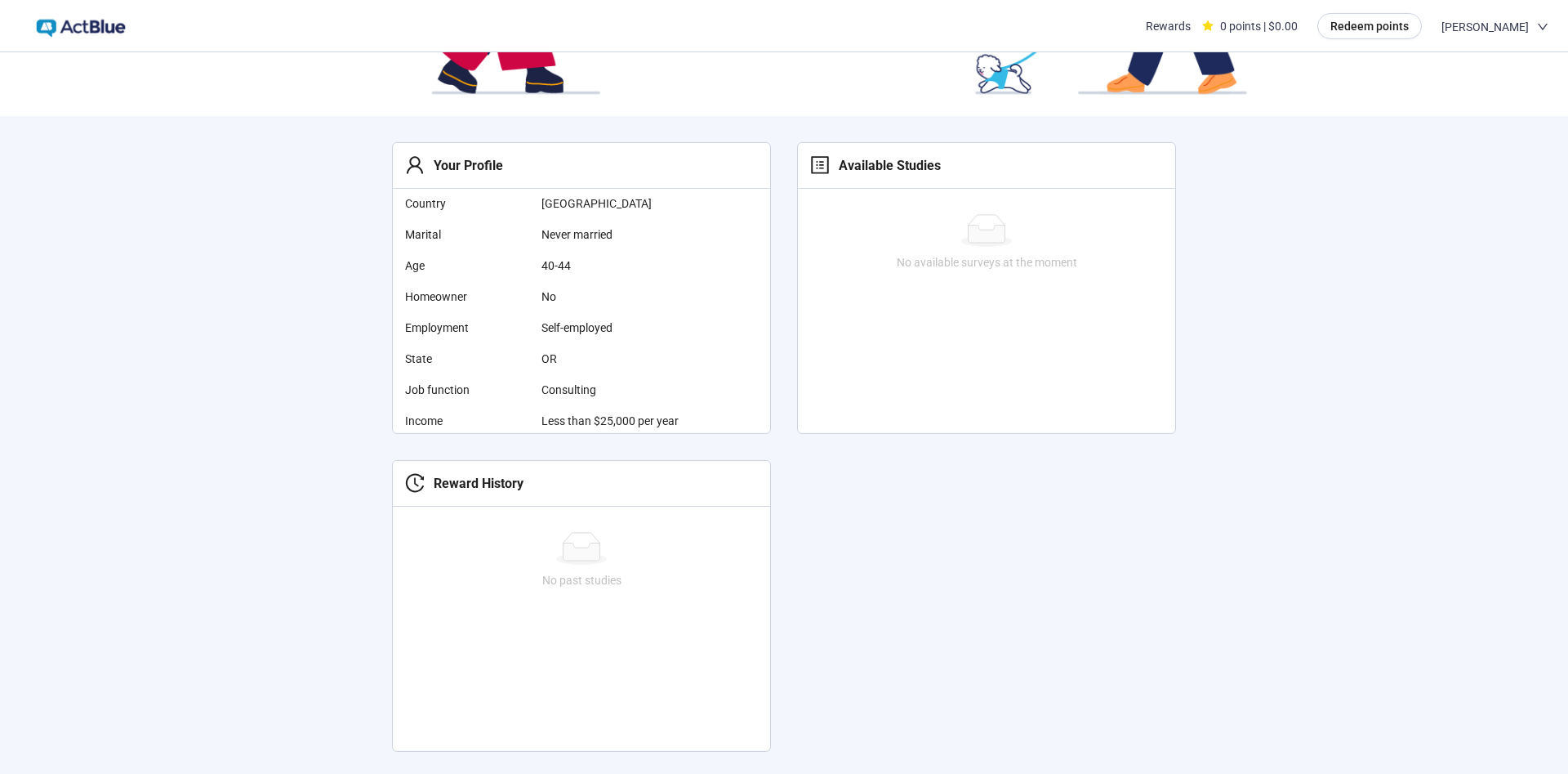
scroll to position [339, 0]
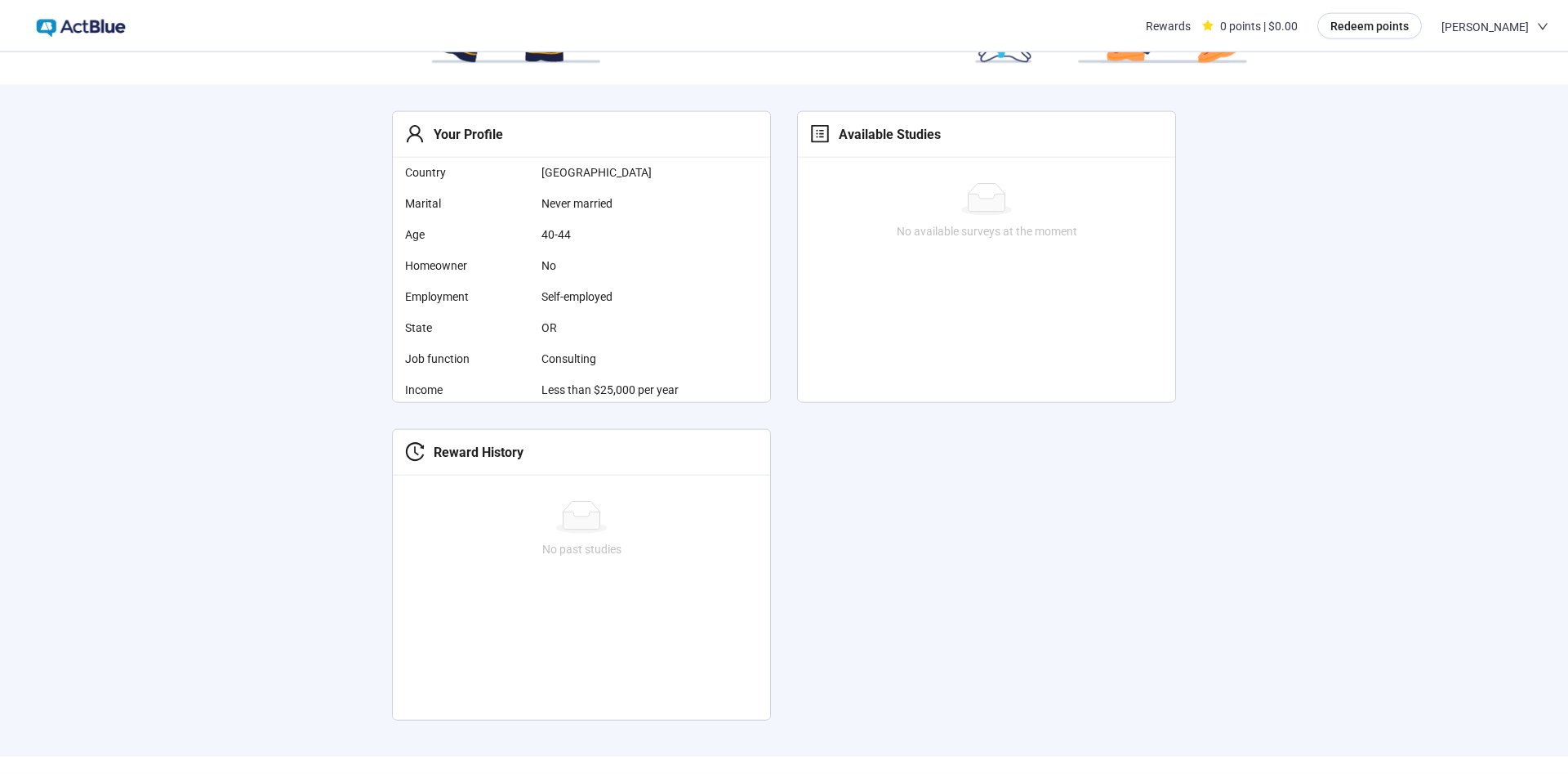
click at [819, 139] on icon "profile" at bounding box center [820, 134] width 20 height 20
